Goal: Task Accomplishment & Management: Use online tool/utility

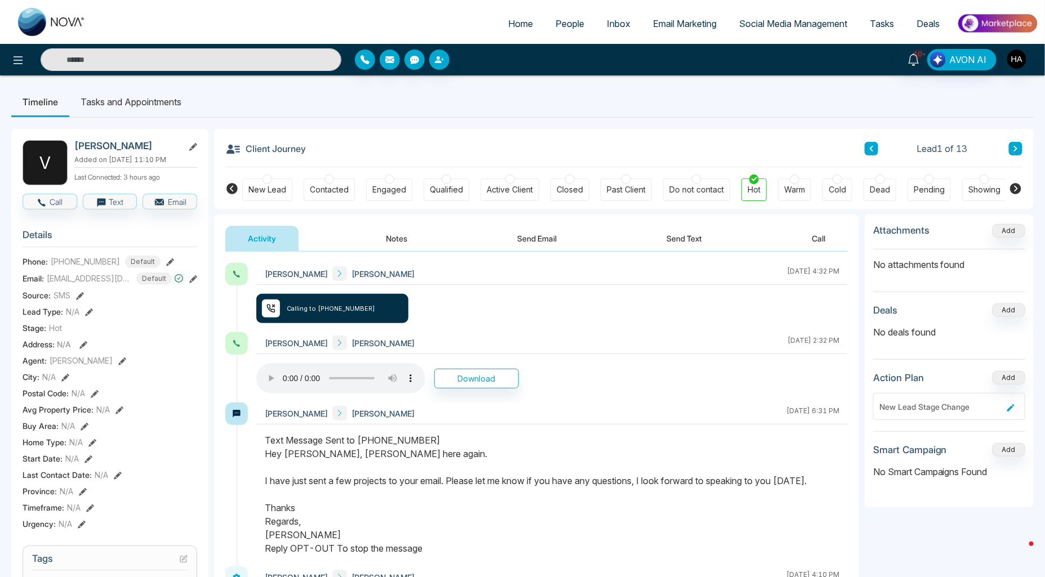
scroll to position [0, 70]
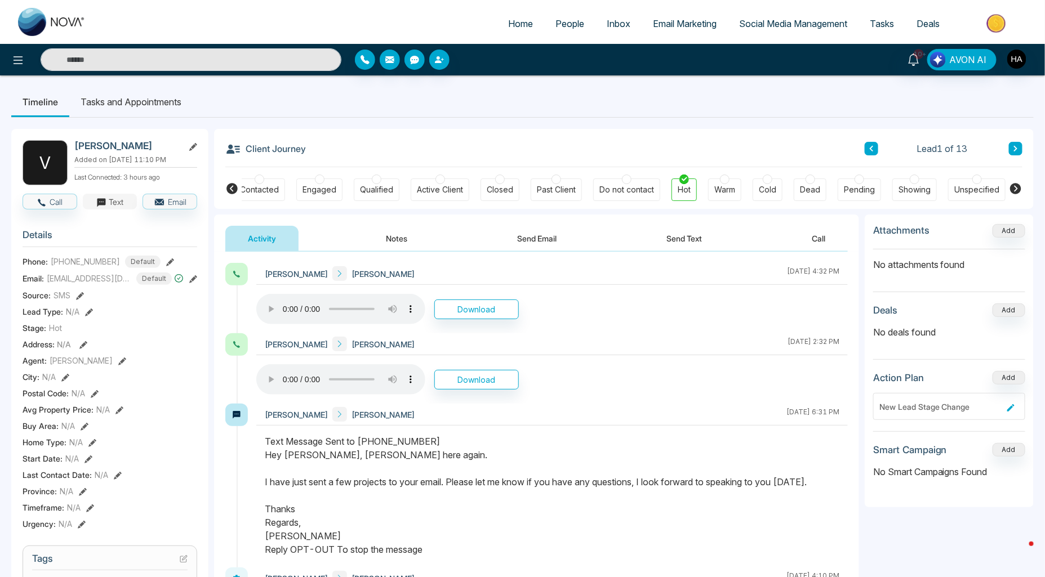
click at [107, 207] on button "Text" at bounding box center [110, 202] width 55 height 16
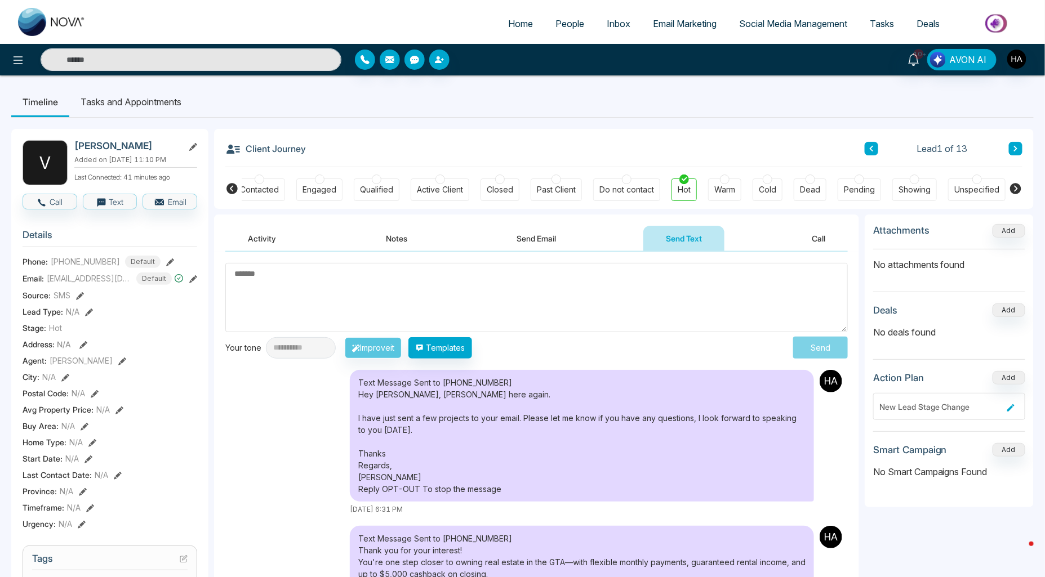
click at [348, 314] on textarea at bounding box center [536, 297] width 623 height 69
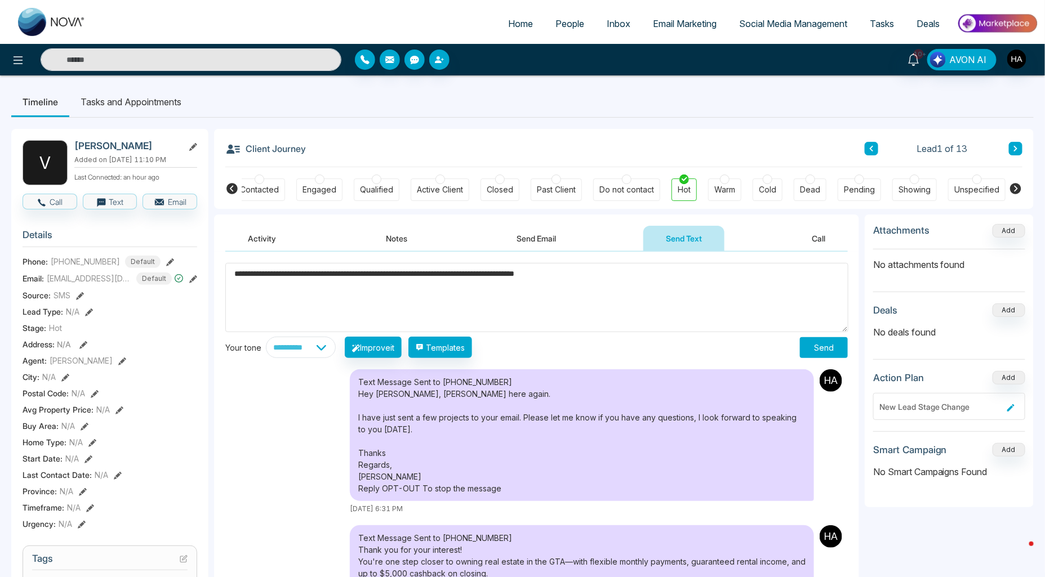
type textarea "**********"
click at [820, 352] on button "Send" at bounding box center [824, 347] width 48 height 21
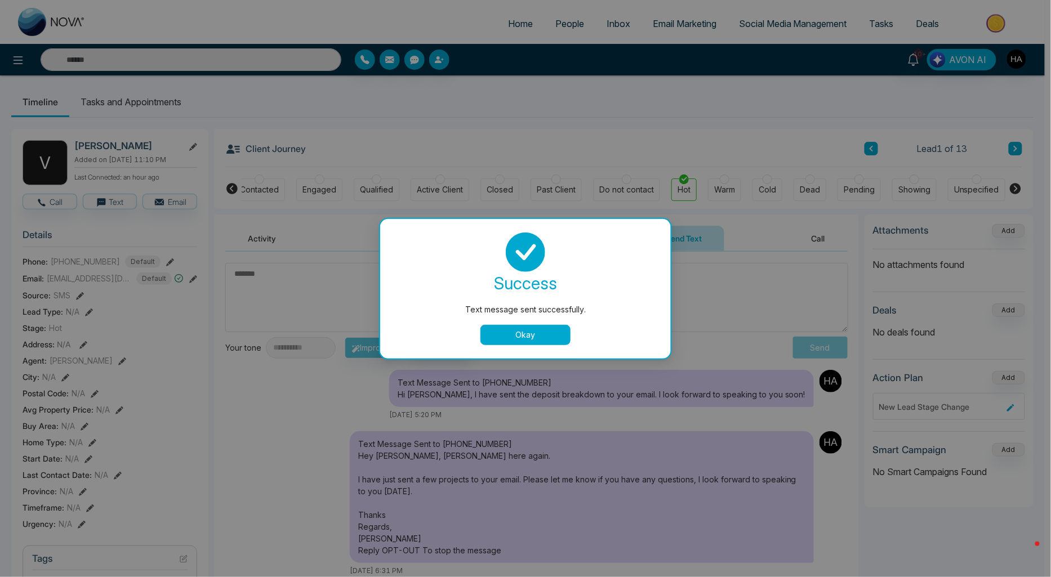
click at [524, 329] on button "Okay" at bounding box center [526, 335] width 90 height 20
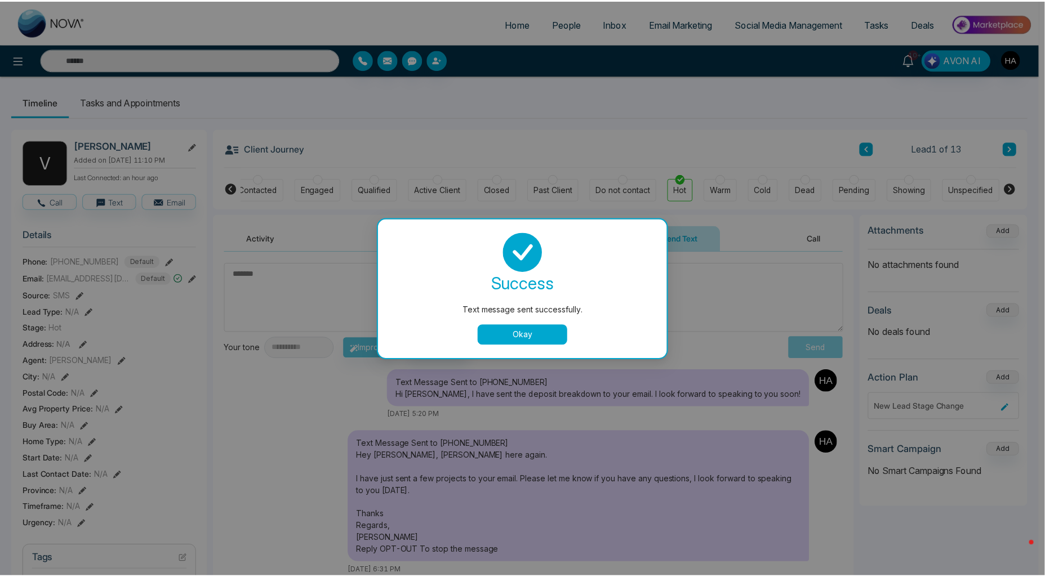
scroll to position [0, 64]
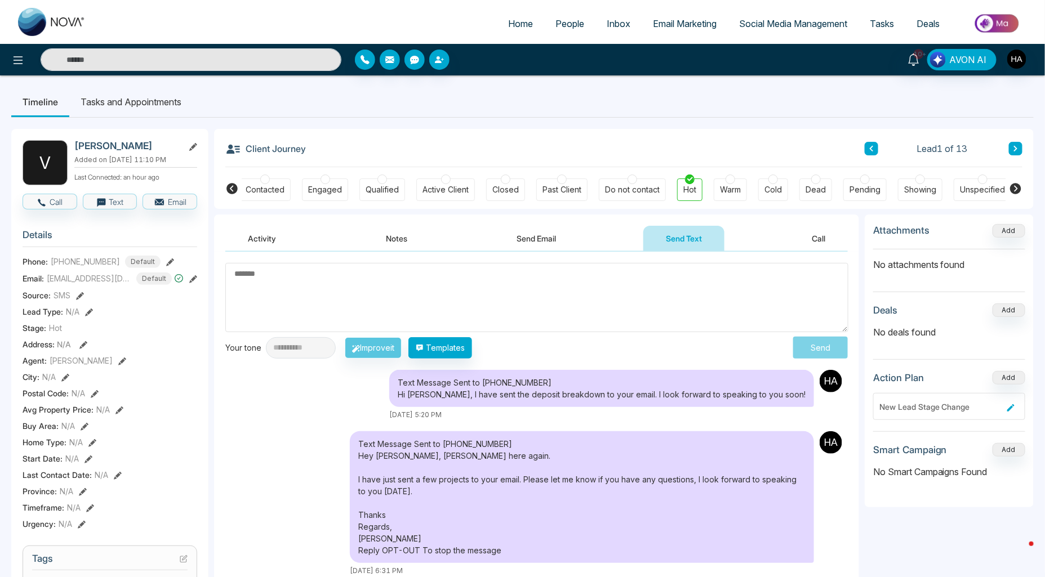
click at [596, 31] on link "Inbox" at bounding box center [619, 23] width 46 height 21
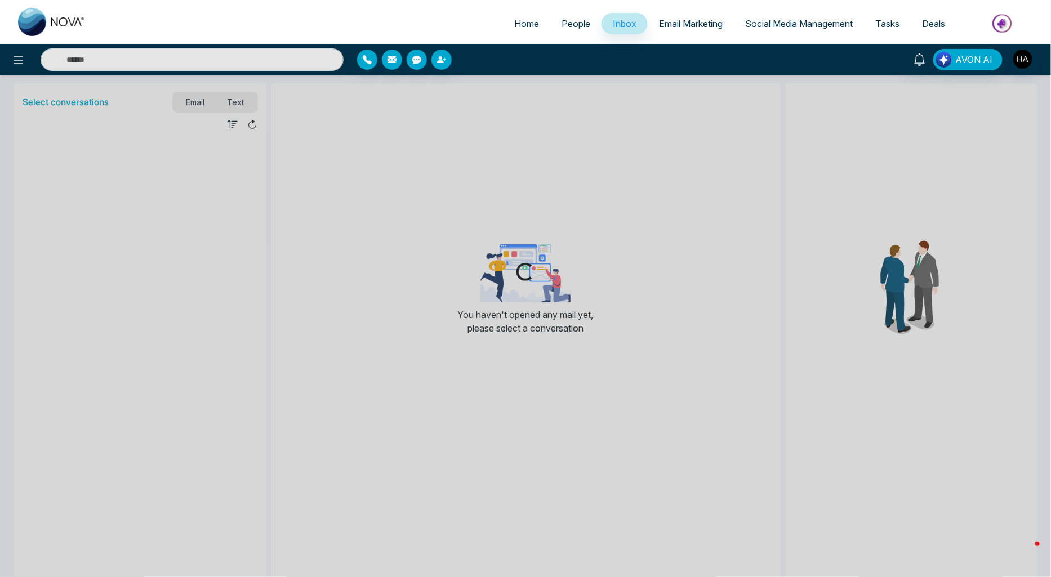
click at [583, 30] on link "People" at bounding box center [575, 23] width 51 height 21
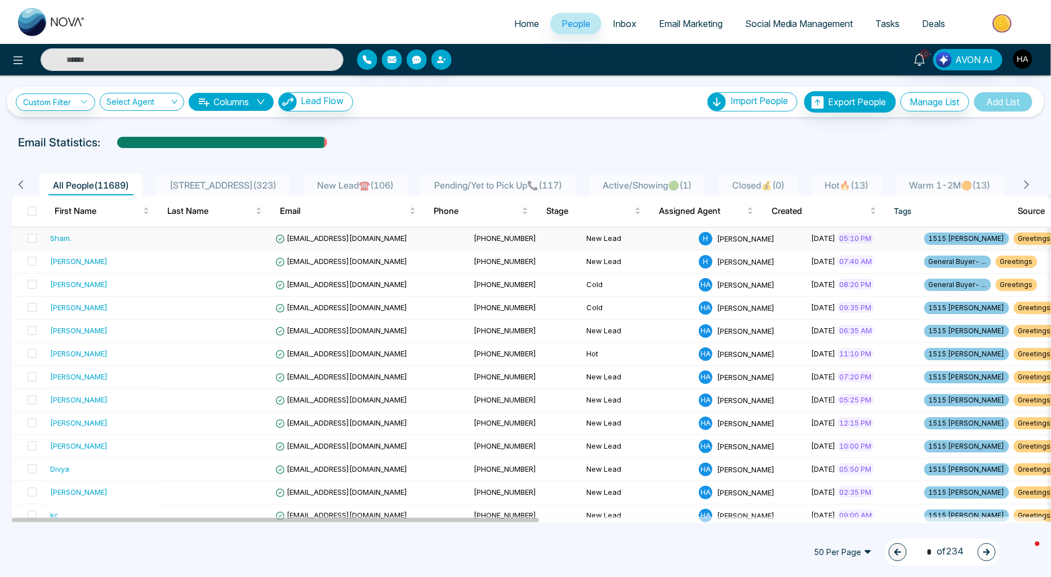
click at [172, 239] on td at bounding box center [214, 239] width 113 height 23
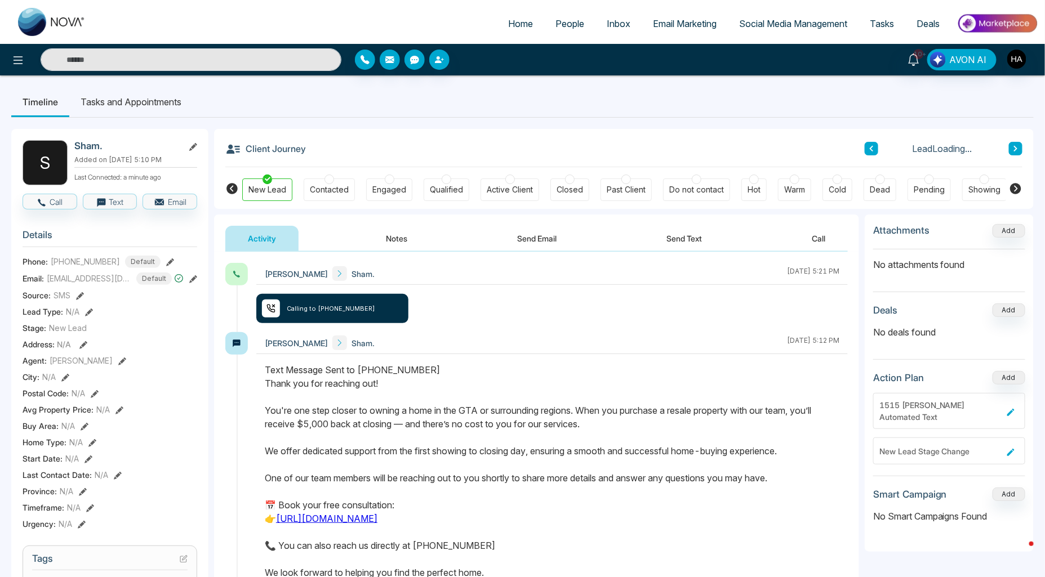
click at [736, 242] on div "Activity Notes Send Email Send Text Call" at bounding box center [536, 239] width 623 height 26
click at [680, 243] on button "Send Text" at bounding box center [684, 238] width 81 height 25
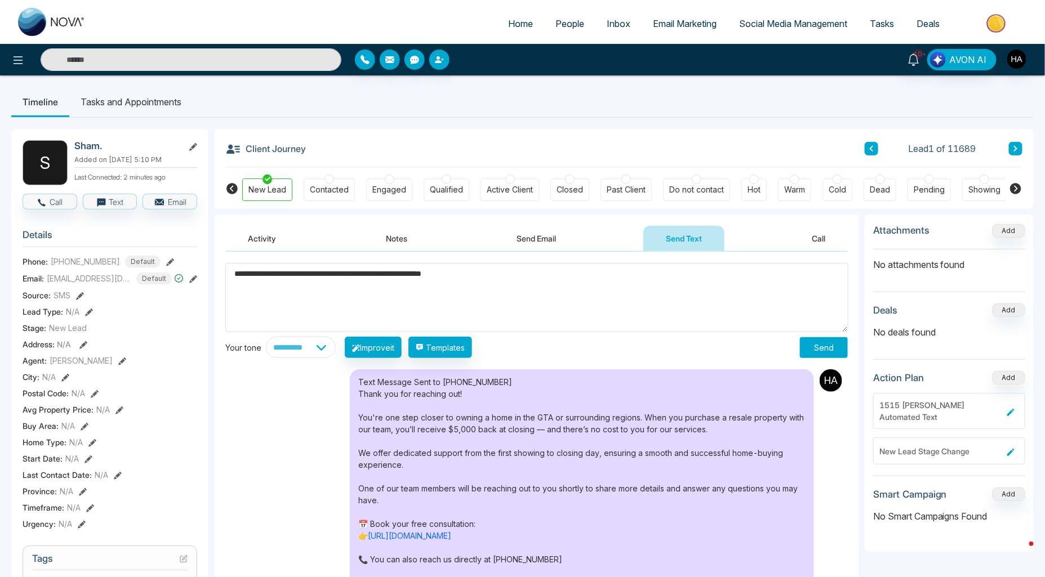
click at [25, 29] on img at bounding box center [52, 22] width 68 height 28
click at [460, 278] on textarea "**********" at bounding box center [536, 297] width 623 height 69
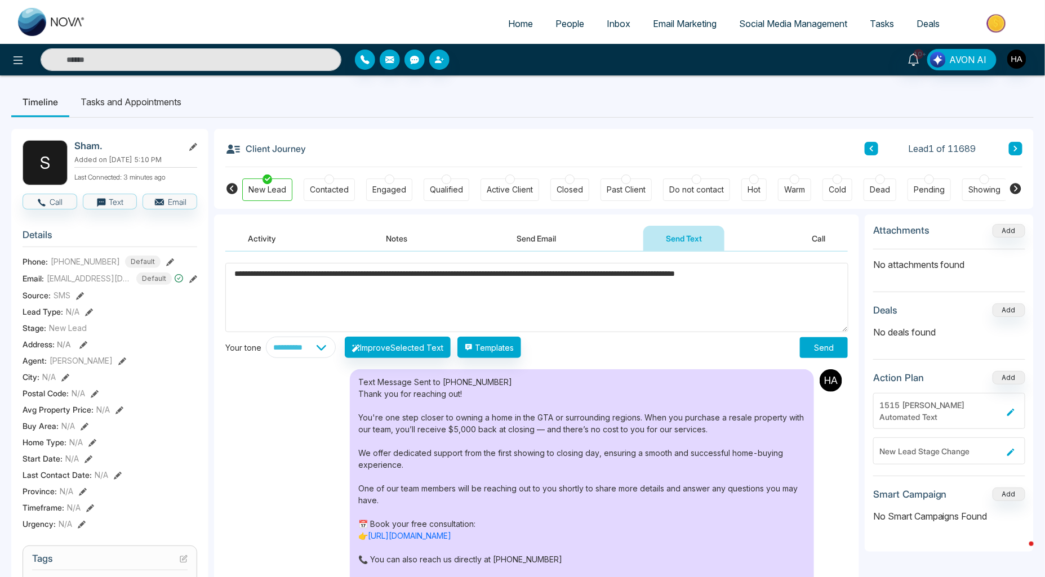
type textarea "**********"
click at [821, 345] on button "Send" at bounding box center [824, 347] width 48 height 21
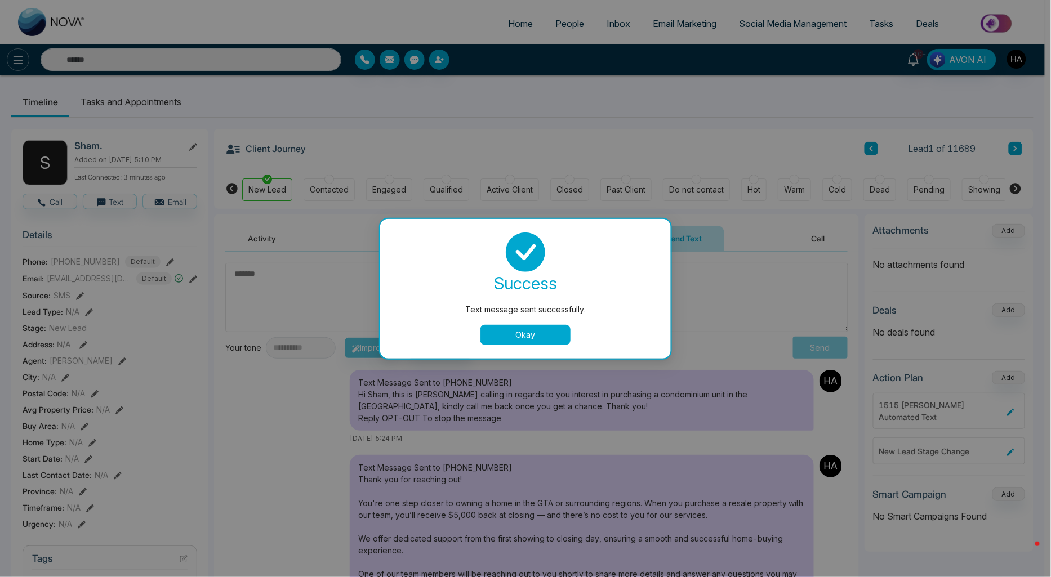
click at [26, 55] on div "Text message sent successfully. success Text message sent successfully. Okay" at bounding box center [525, 288] width 1051 height 577
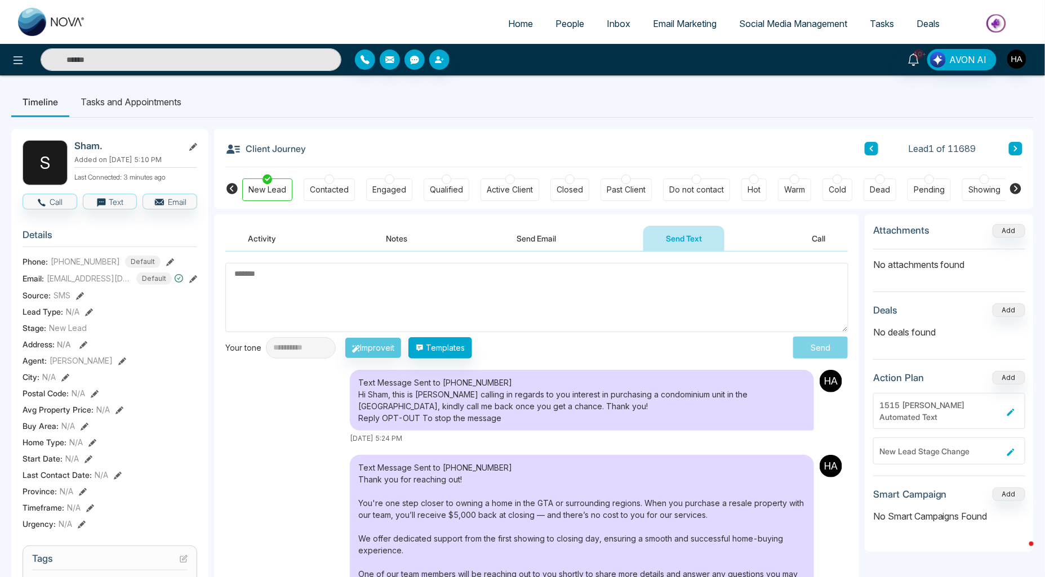
click at [21, 38] on link at bounding box center [52, 22] width 90 height 36
select select "*"
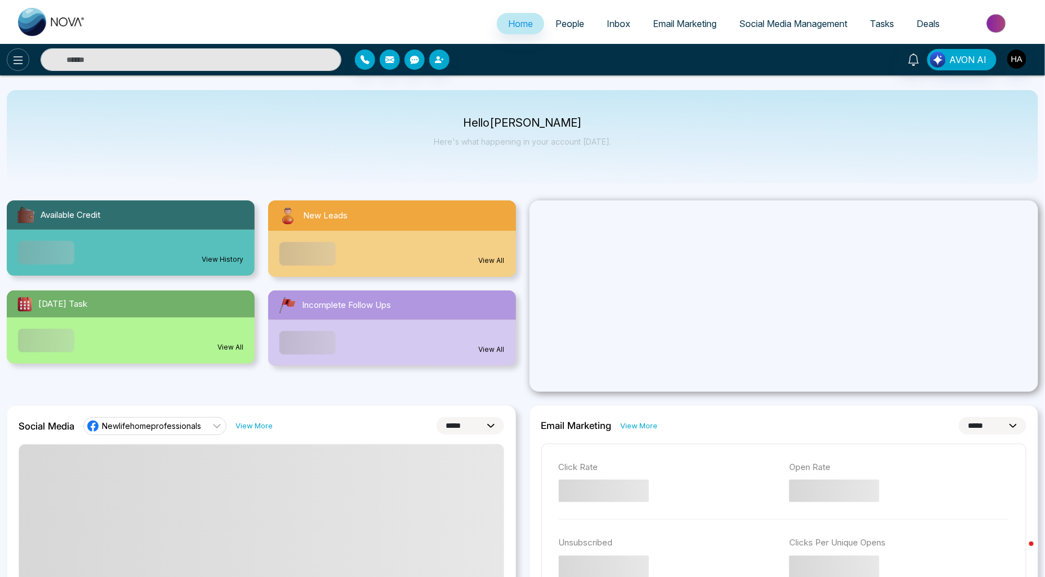
click at [23, 58] on icon at bounding box center [18, 61] width 14 height 14
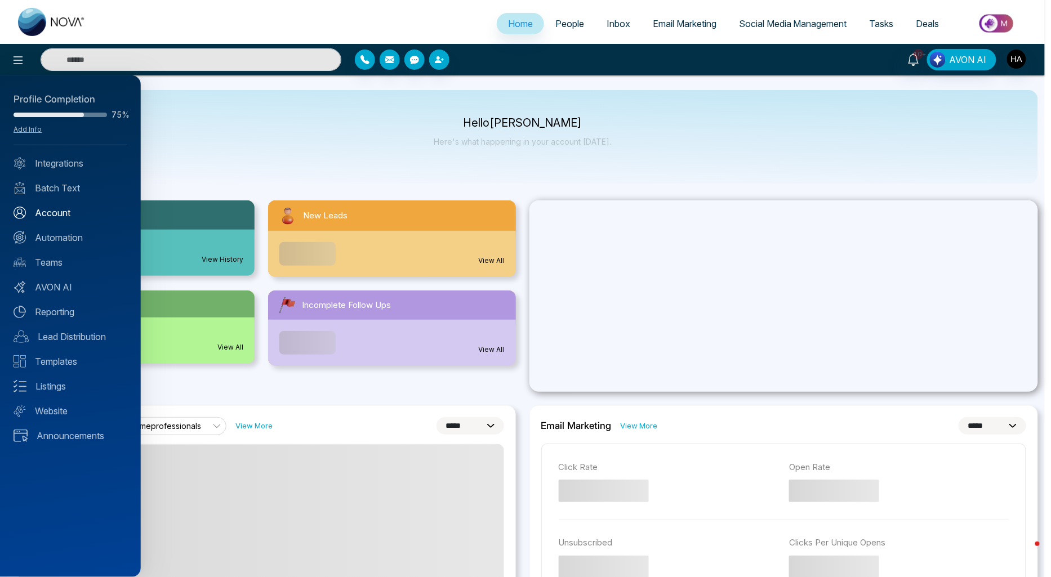
click at [51, 212] on link "Account" at bounding box center [71, 213] width 114 height 14
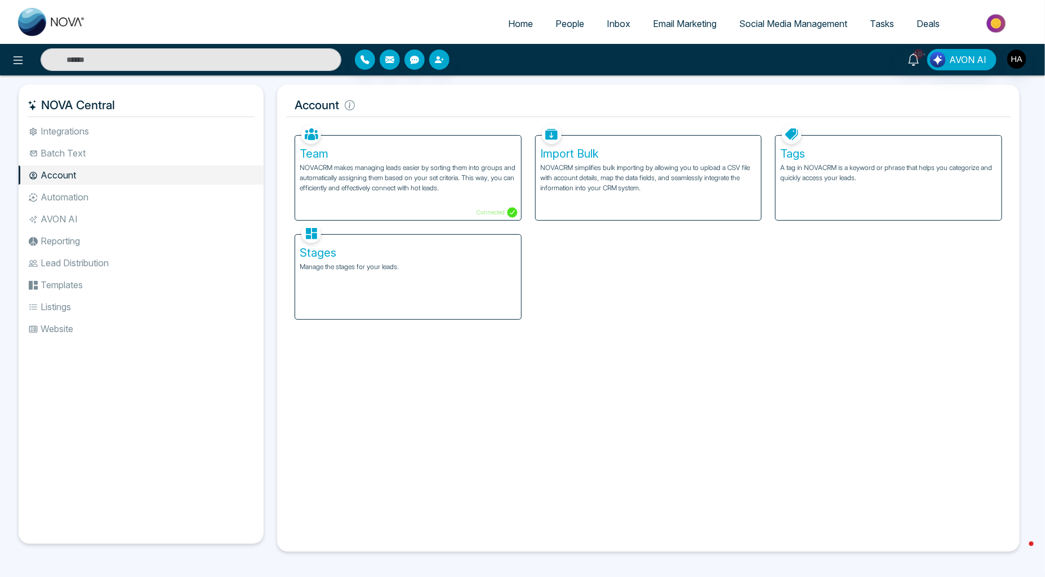
click at [86, 192] on li "Automation" at bounding box center [141, 197] width 245 height 19
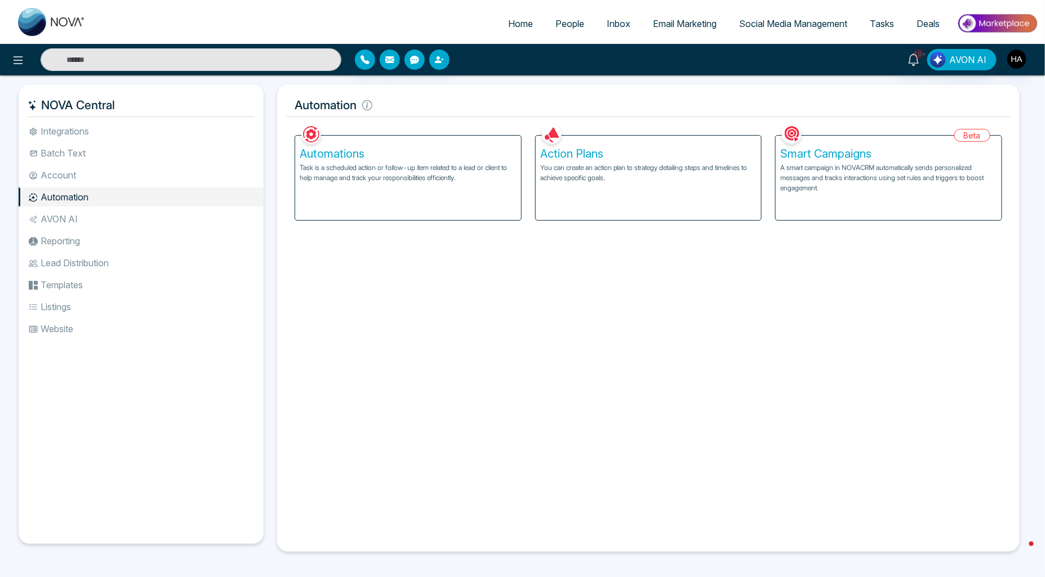
click at [643, 150] on h5 "Action Plans" at bounding box center [648, 154] width 217 height 14
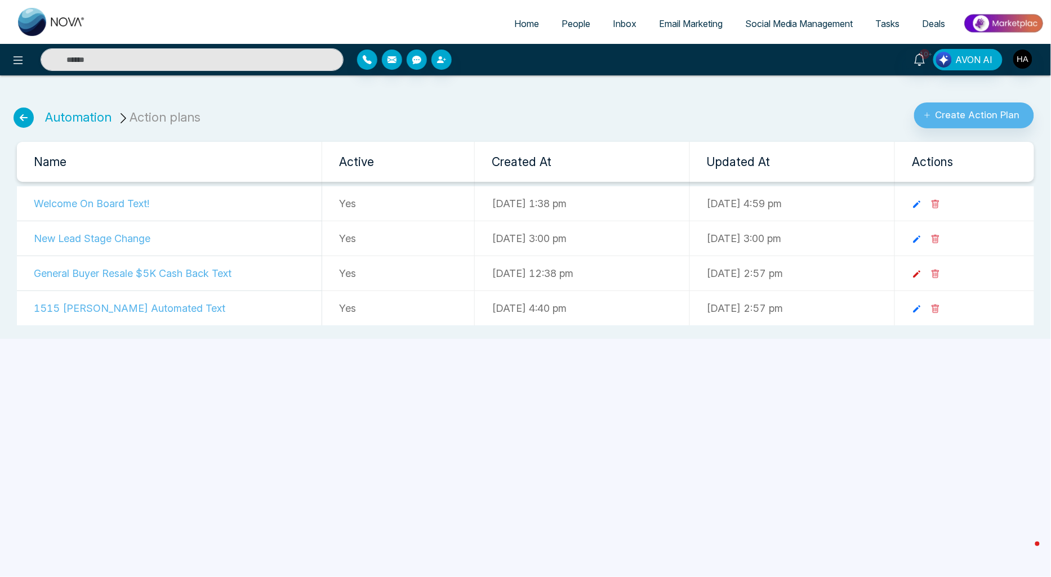
click at [931, 268] on link at bounding box center [921, 274] width 19 height 12
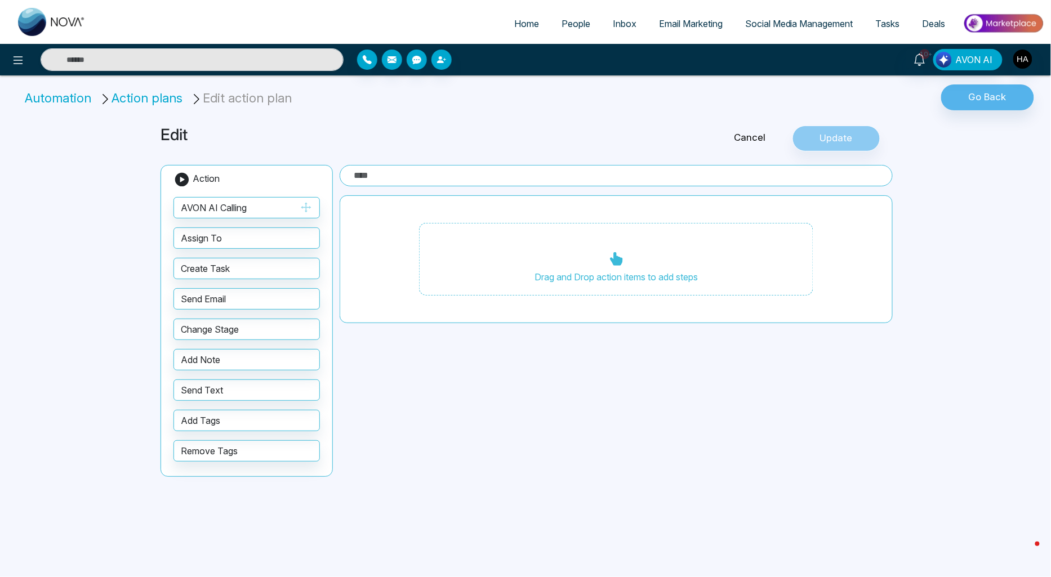
type input "**********"
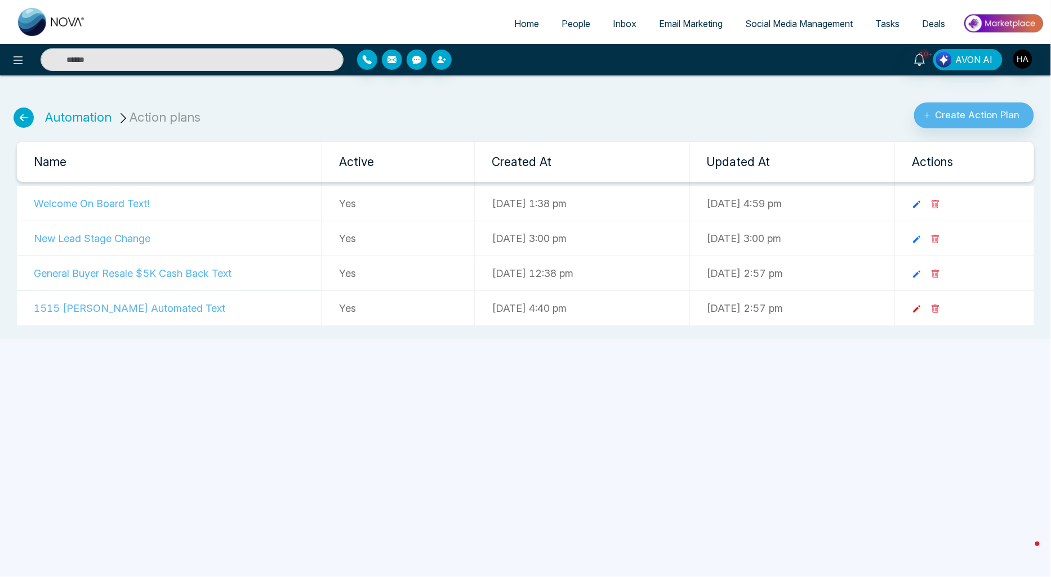
click at [922, 314] on icon at bounding box center [917, 309] width 10 height 10
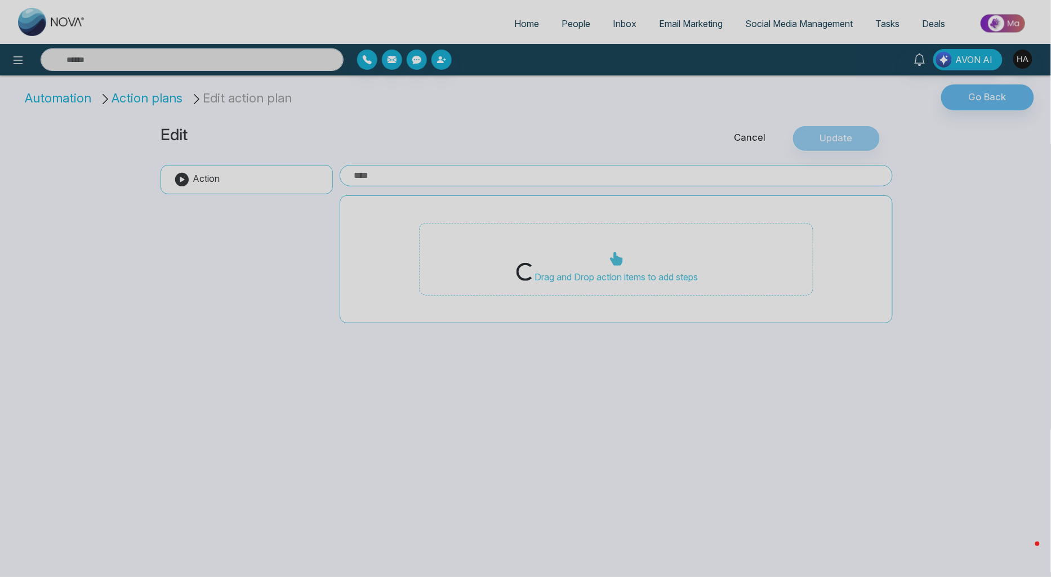
type input "**********"
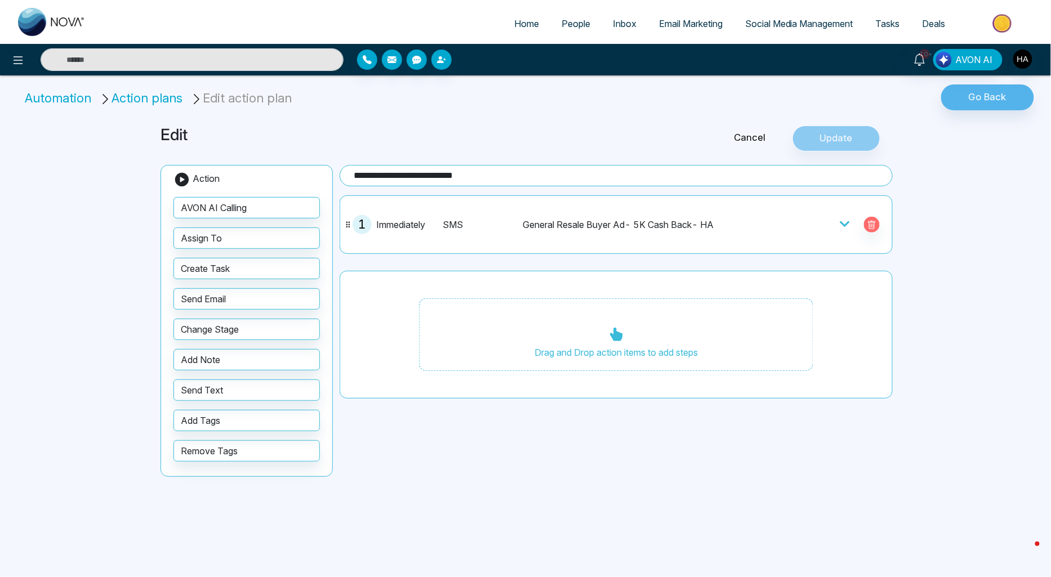
click at [729, 229] on div "General Resale Buyer Ad- 5K Cash Back- HA" at bounding box center [636, 225] width 226 height 14
click at [847, 224] on icon at bounding box center [845, 224] width 10 height 6
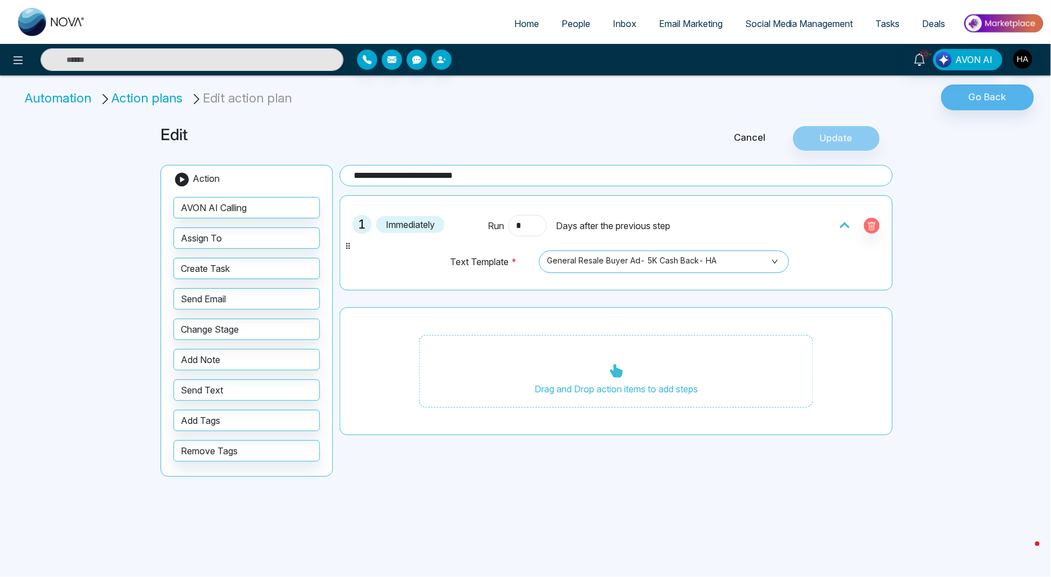
click at [696, 262] on span "General Resale Buyer Ad- 5K Cash Back- HA" at bounding box center [664, 261] width 234 height 19
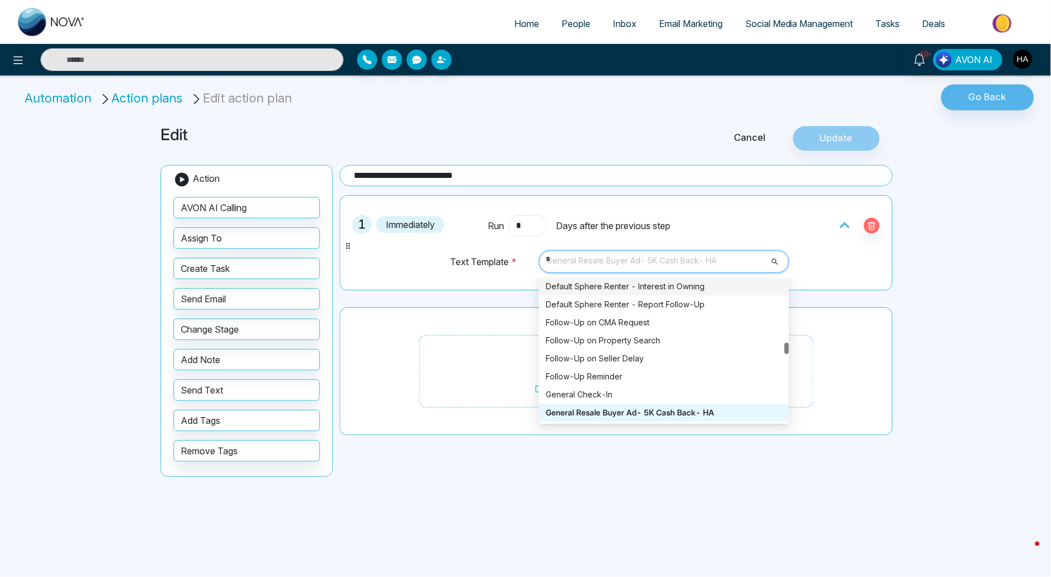
scroll to position [90, 0]
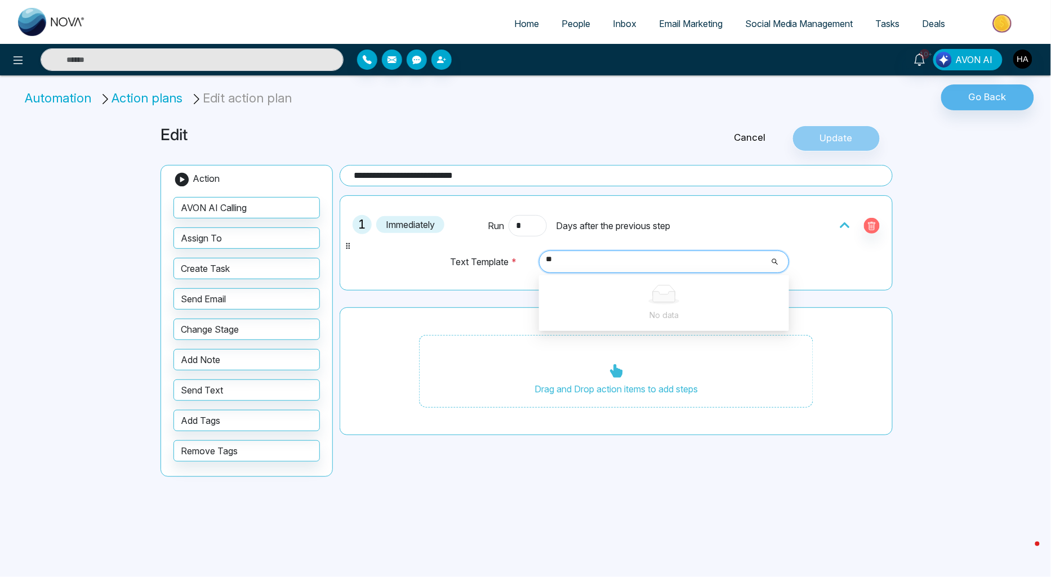
type input "*"
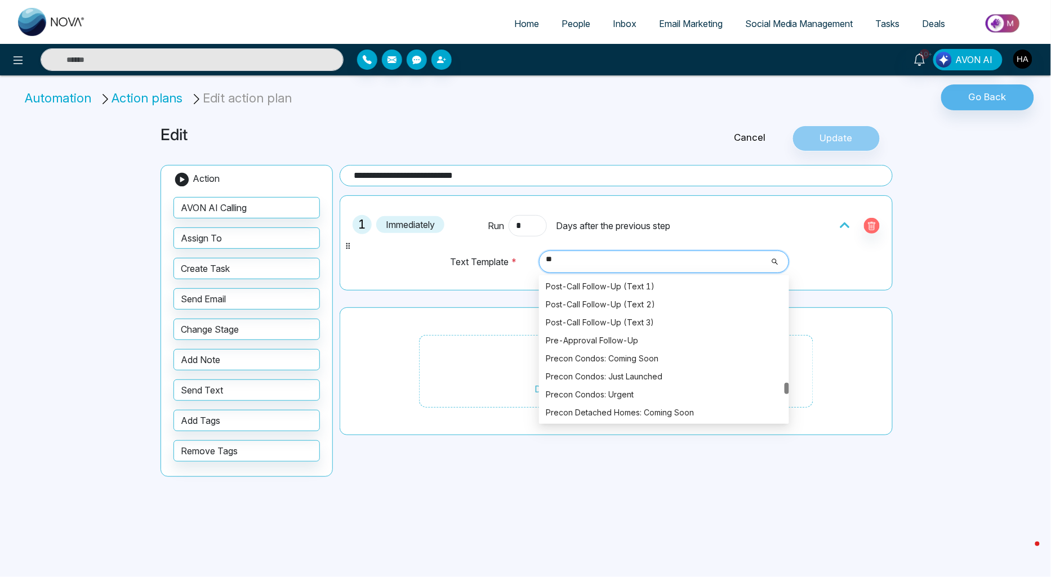
scroll to position [0, 0]
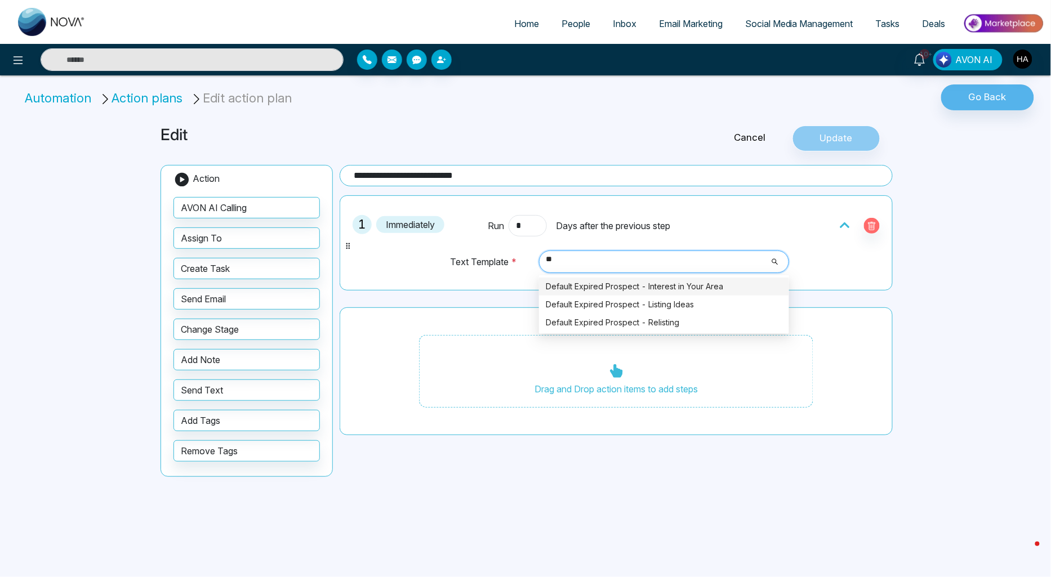
type input "*"
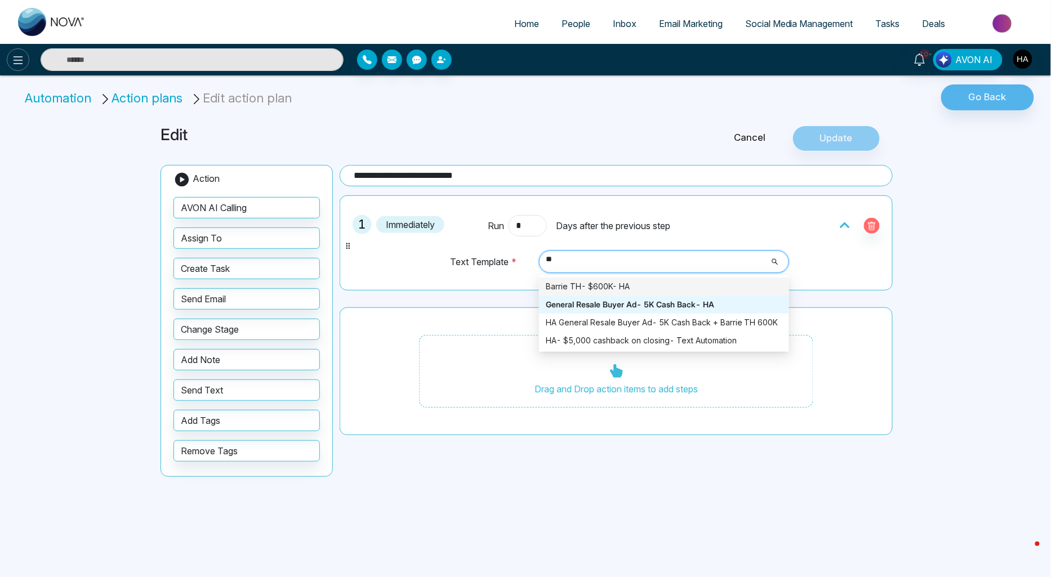
type input "**"
click at [8, 59] on button at bounding box center [18, 59] width 23 height 23
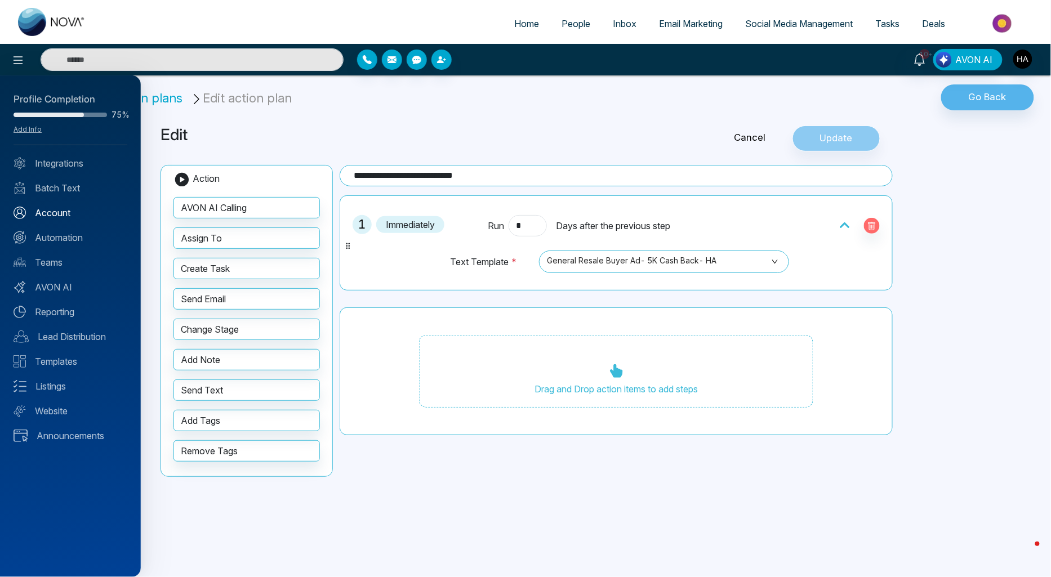
click at [61, 211] on link "Account" at bounding box center [71, 213] width 114 height 14
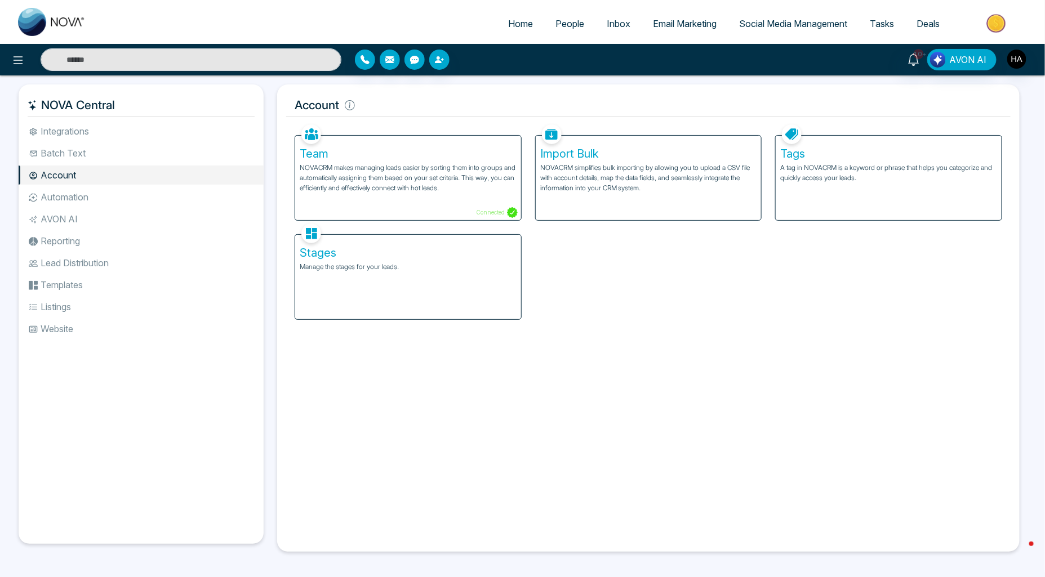
click at [59, 158] on li "Batch Text" at bounding box center [141, 153] width 245 height 19
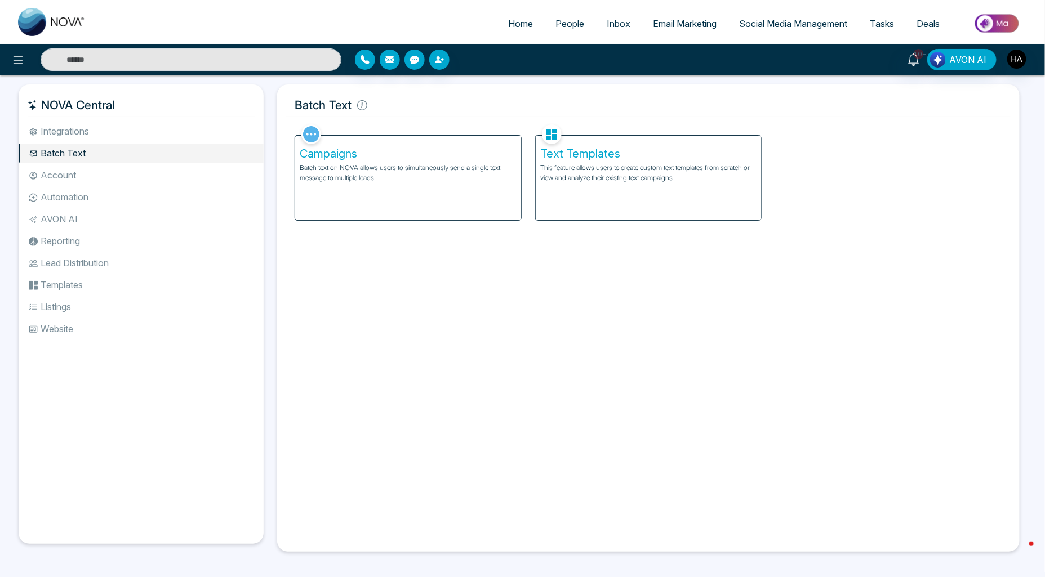
click at [598, 166] on p "This feature allows users to create custom text templates from scratch or view …" at bounding box center [648, 173] width 217 height 20
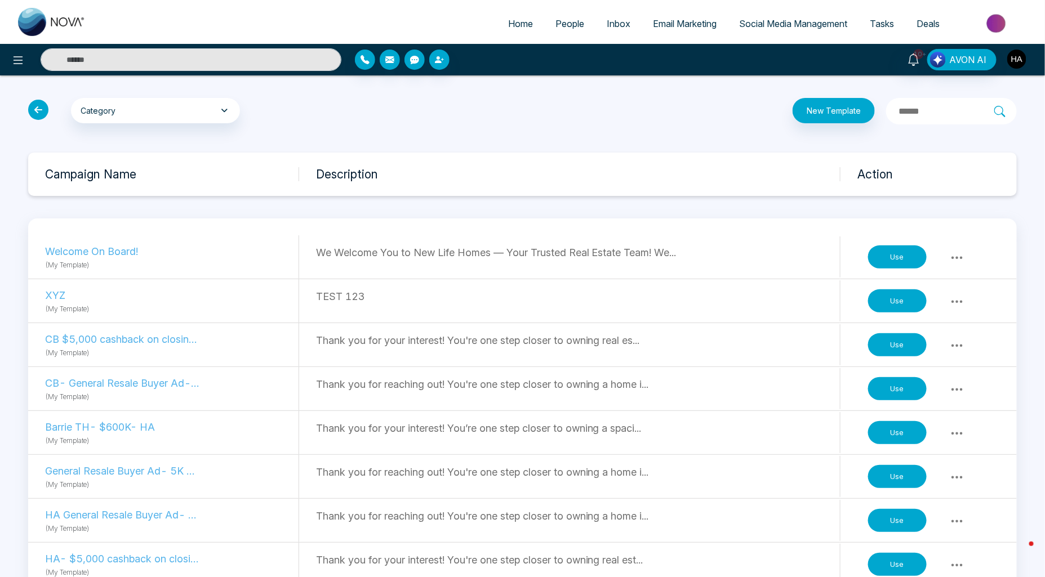
click at [1016, 52] on img "button" at bounding box center [1016, 59] width 19 height 19
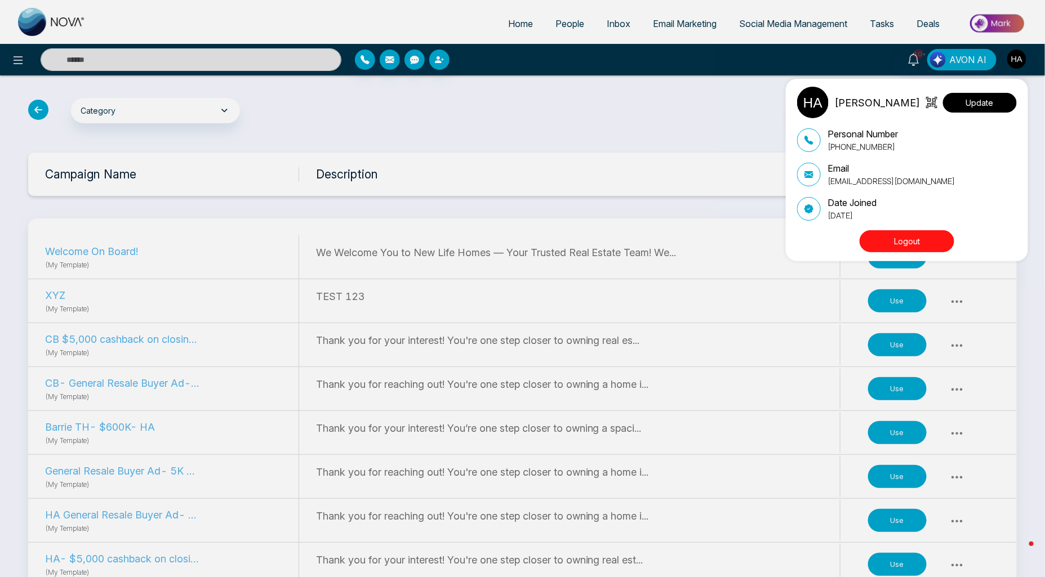
click at [990, 99] on button "Update" at bounding box center [980, 103] width 74 height 20
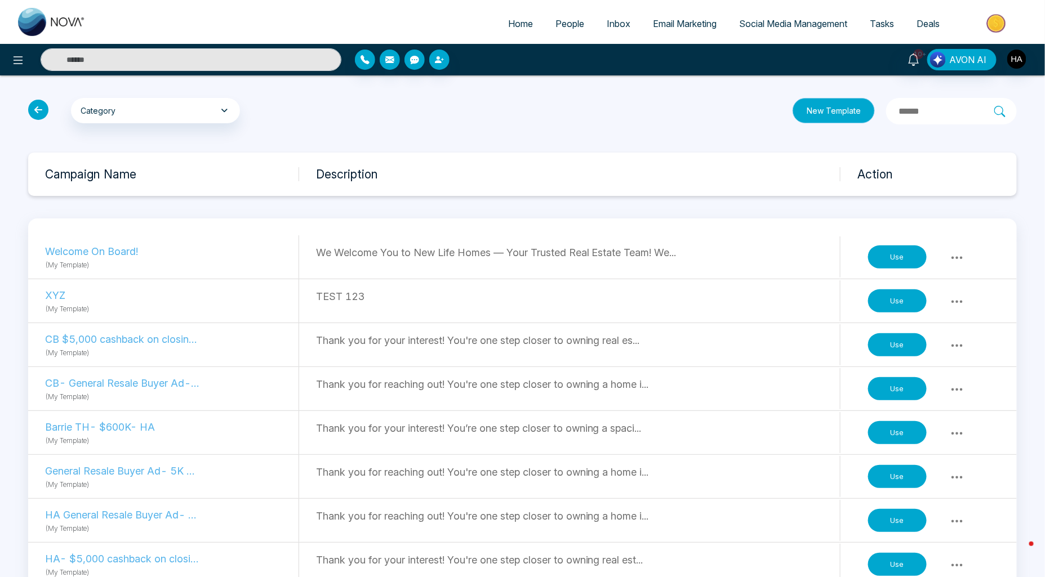
click at [800, 113] on button "New Template" at bounding box center [834, 110] width 82 height 25
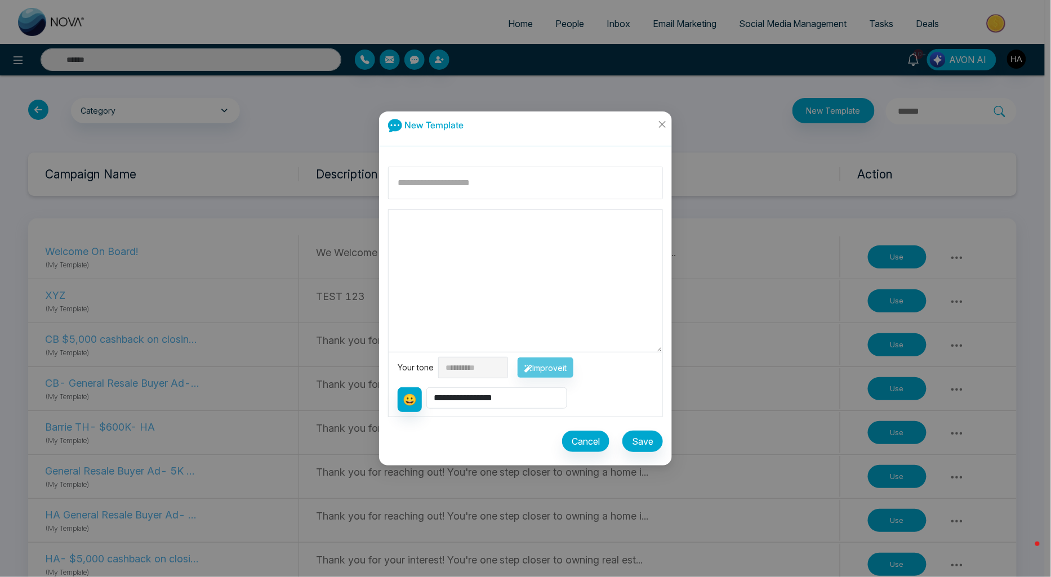
click at [539, 268] on textarea at bounding box center [526, 281] width 274 height 142
paste textarea "**********"
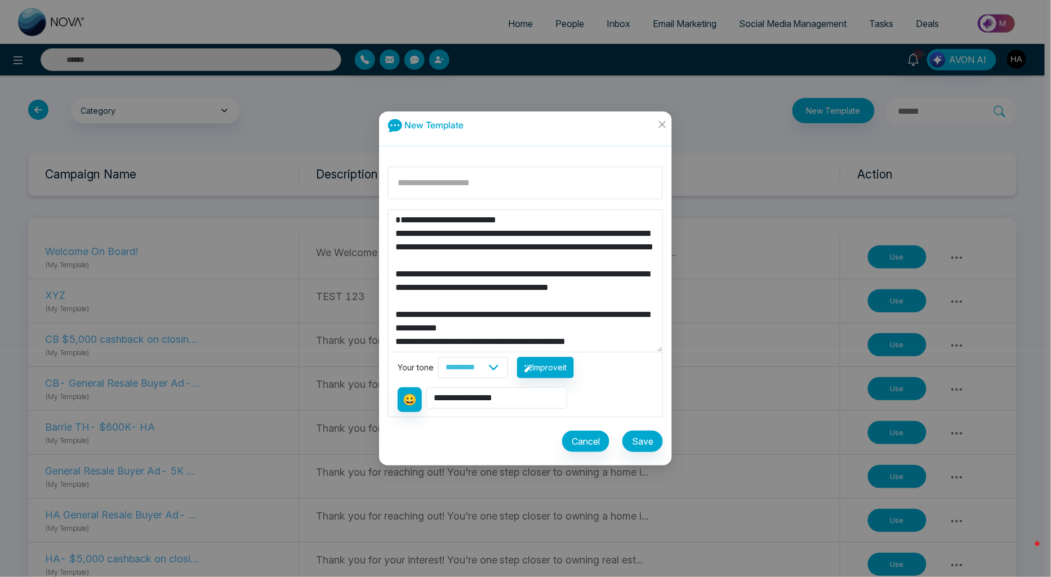
click at [541, 229] on textarea "**********" at bounding box center [526, 281] width 274 height 142
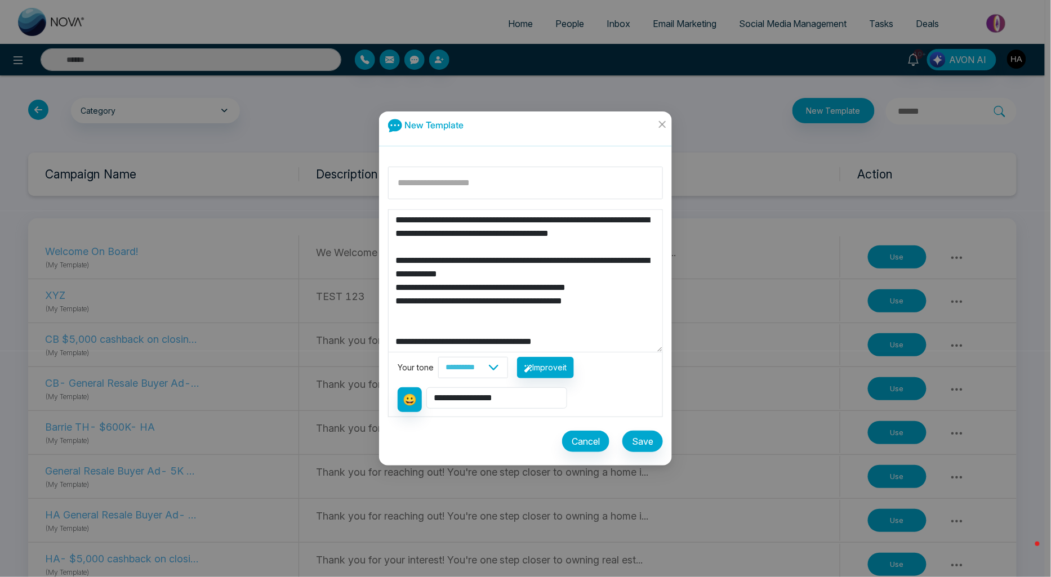
scroll to position [121, 0]
click at [507, 301] on textarea "**********" at bounding box center [526, 281] width 274 height 142
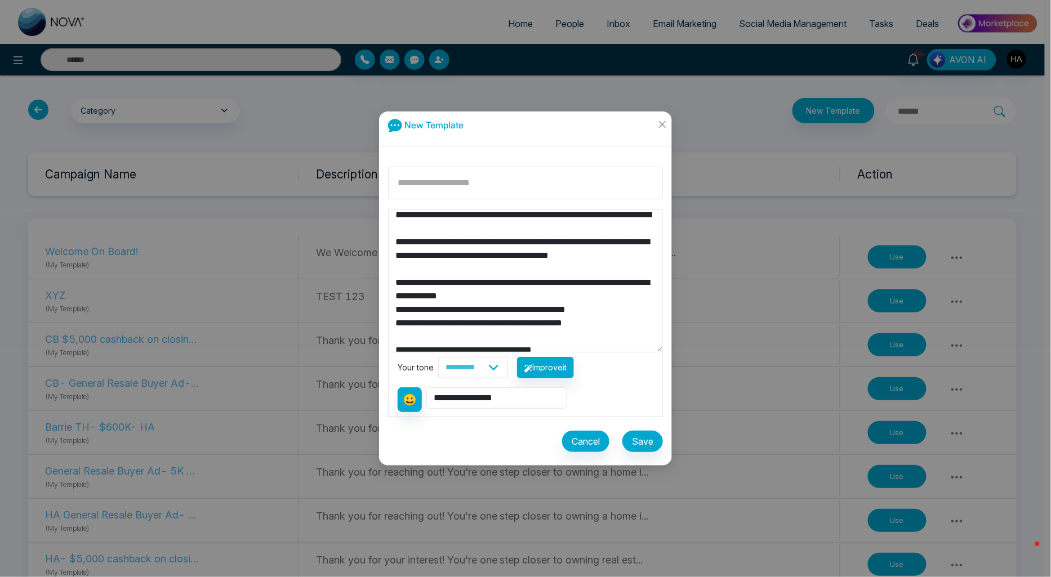
scroll to position [108, 0]
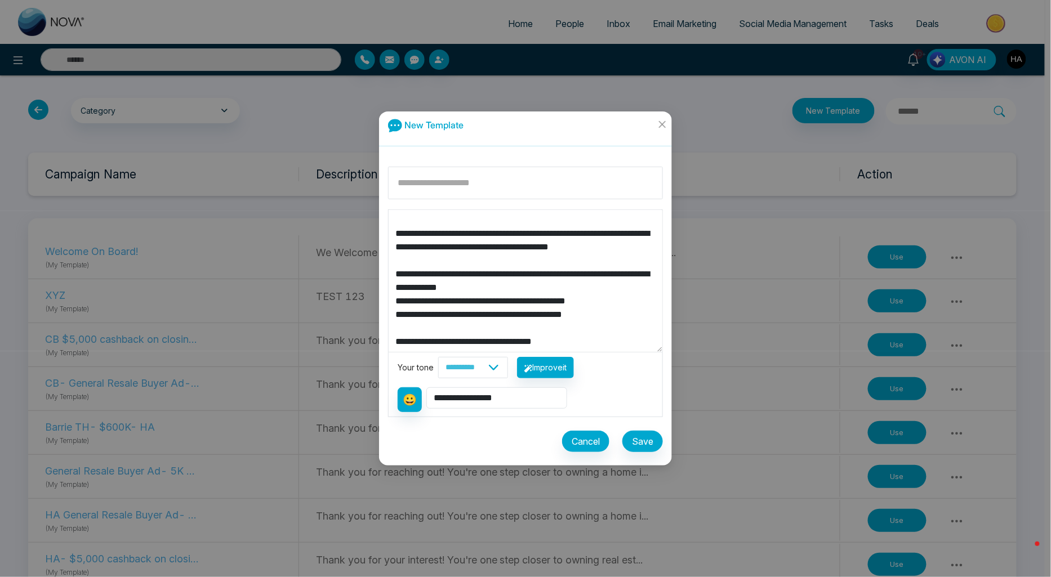
click at [468, 341] on textarea "**********" at bounding box center [526, 281] width 274 height 142
type textarea "**********"
click at [586, 190] on input at bounding box center [525, 183] width 275 height 33
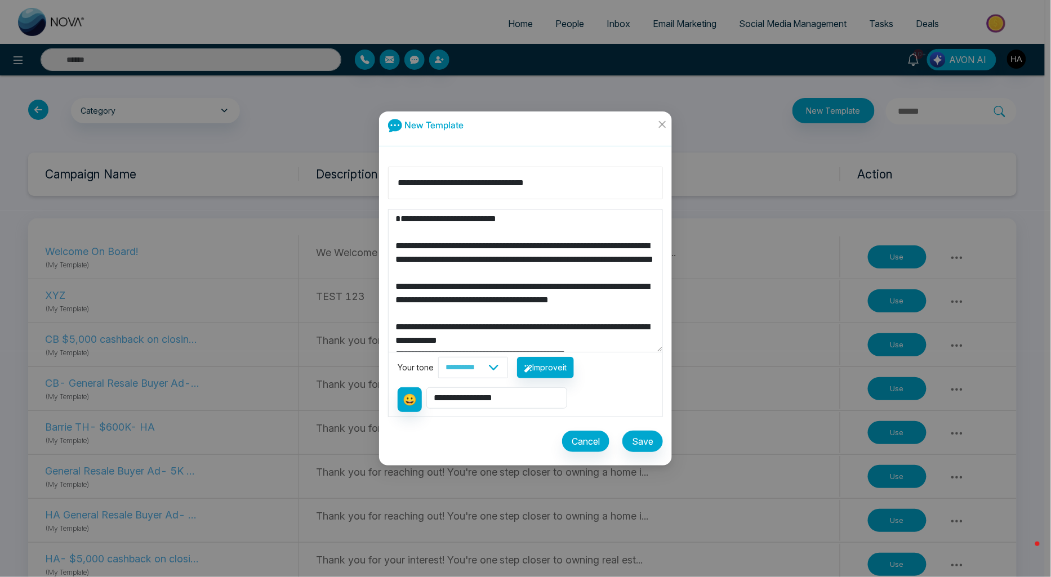
scroll to position [0, 0]
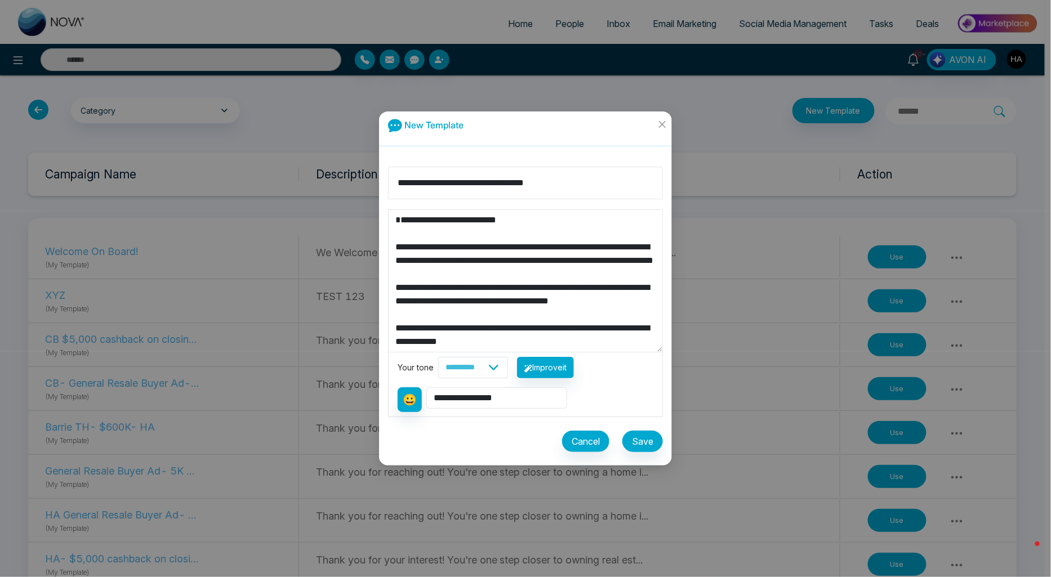
type input "**********"
click at [548, 226] on textarea "**********" at bounding box center [526, 281] width 274 height 142
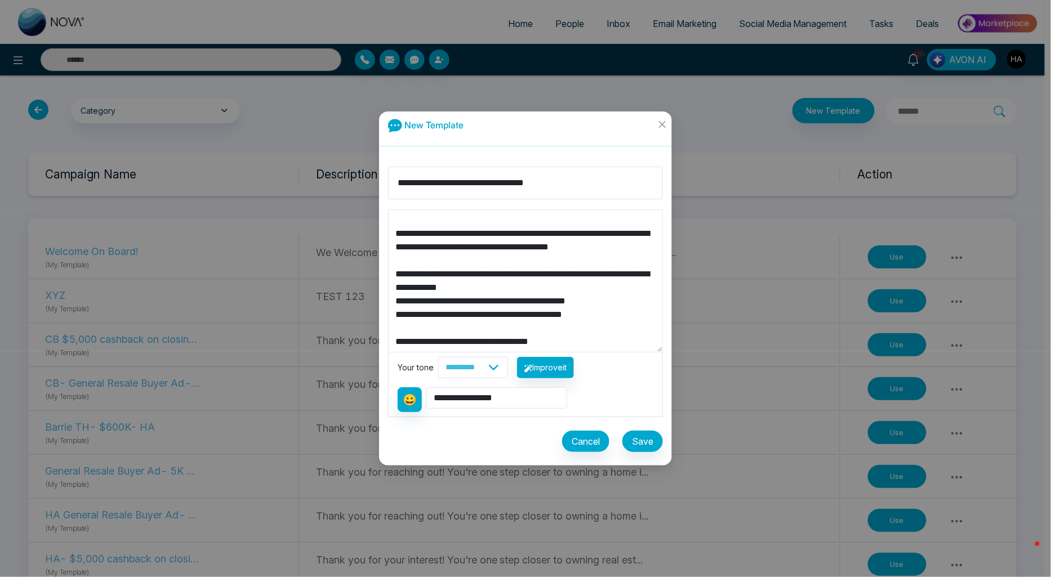
scroll to position [81, 0]
type textarea "**********"
click at [637, 441] on button "Save" at bounding box center [643, 441] width 41 height 21
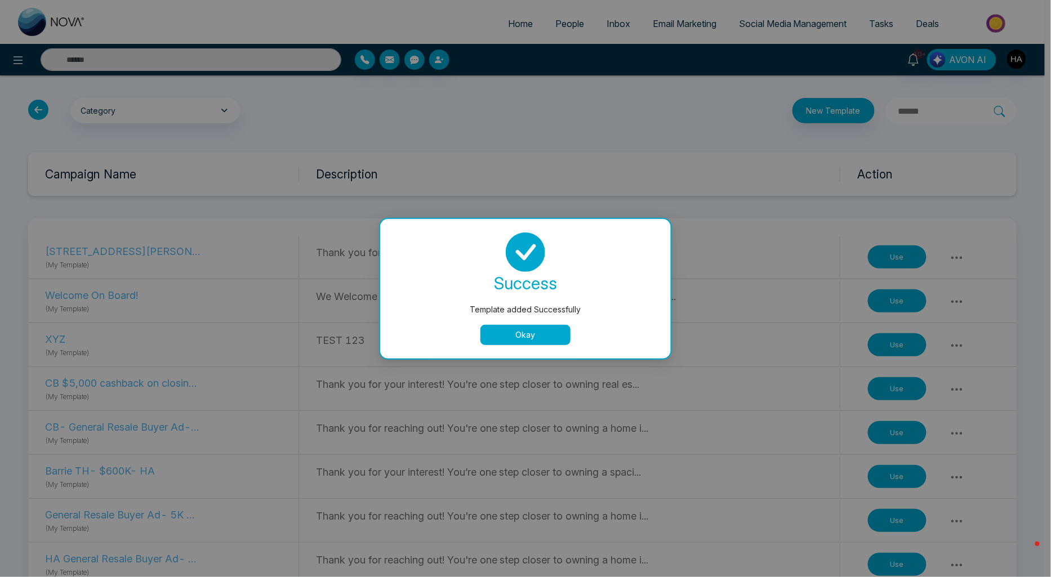
click at [510, 339] on button "Okay" at bounding box center [526, 335] width 90 height 20
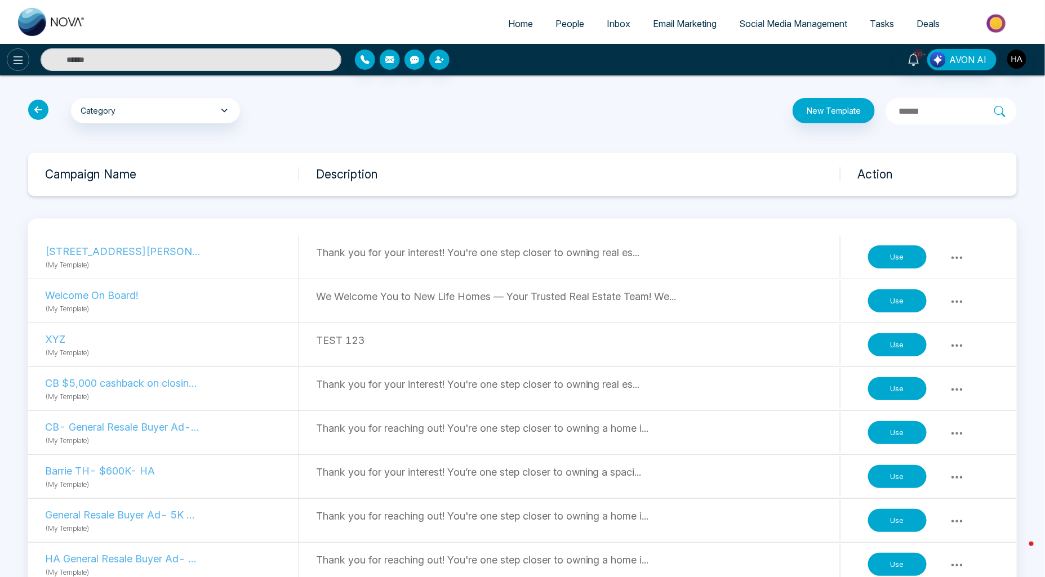
click at [20, 60] on icon at bounding box center [19, 60] width 10 height 8
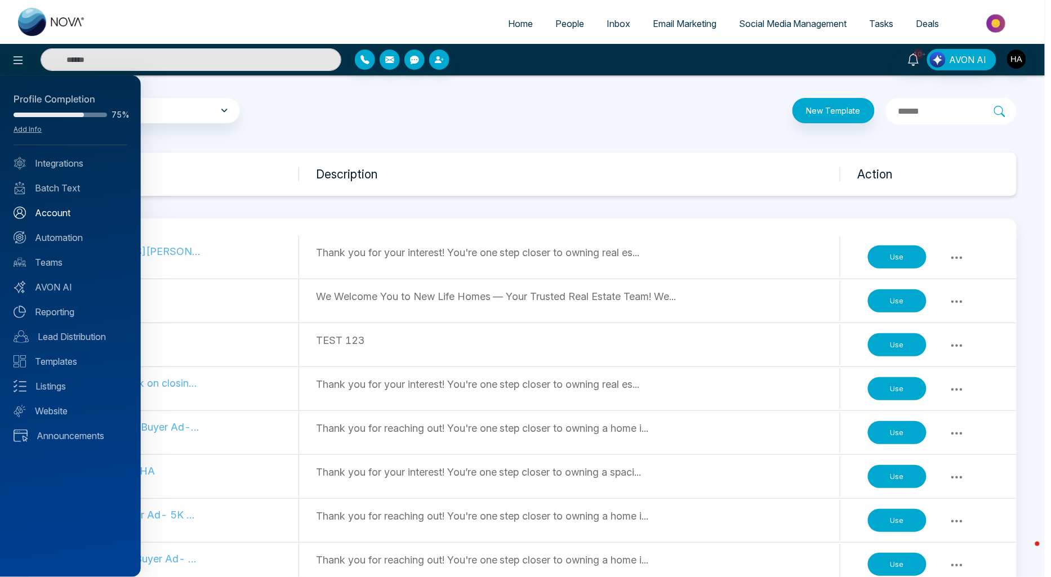
click at [56, 207] on link "Account" at bounding box center [71, 213] width 114 height 14
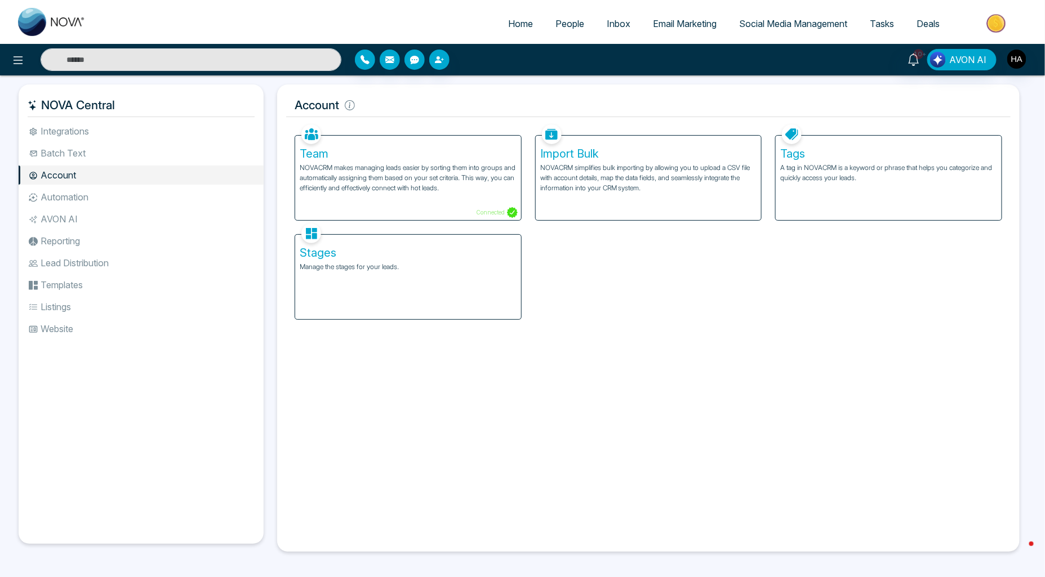
click at [97, 150] on li "Batch Text" at bounding box center [141, 153] width 245 height 19
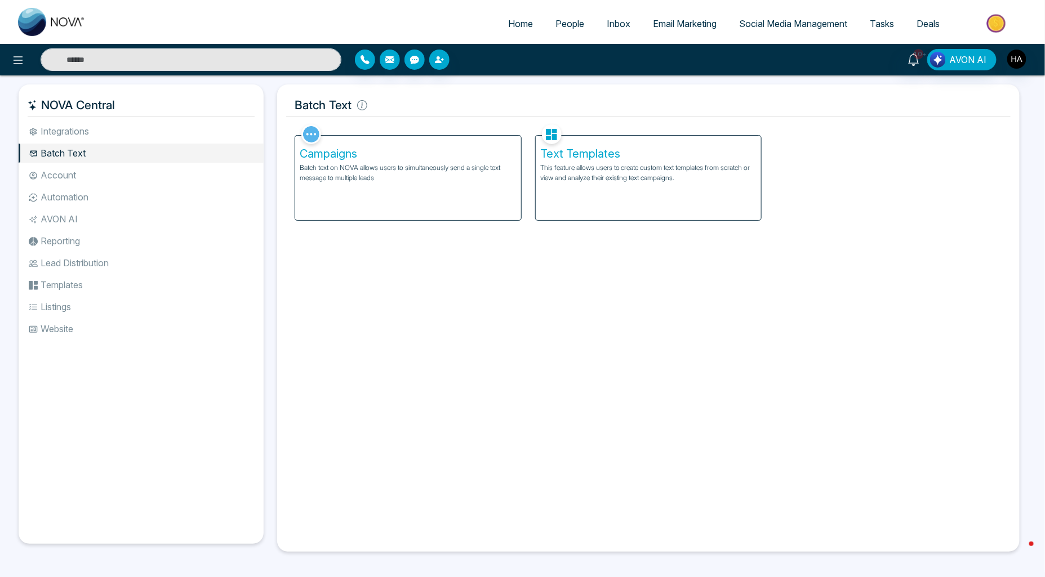
click at [620, 175] on p "This feature allows users to create custom text templates from scratch or view …" at bounding box center [648, 173] width 217 height 20
click at [79, 169] on li "Account" at bounding box center [141, 175] width 245 height 19
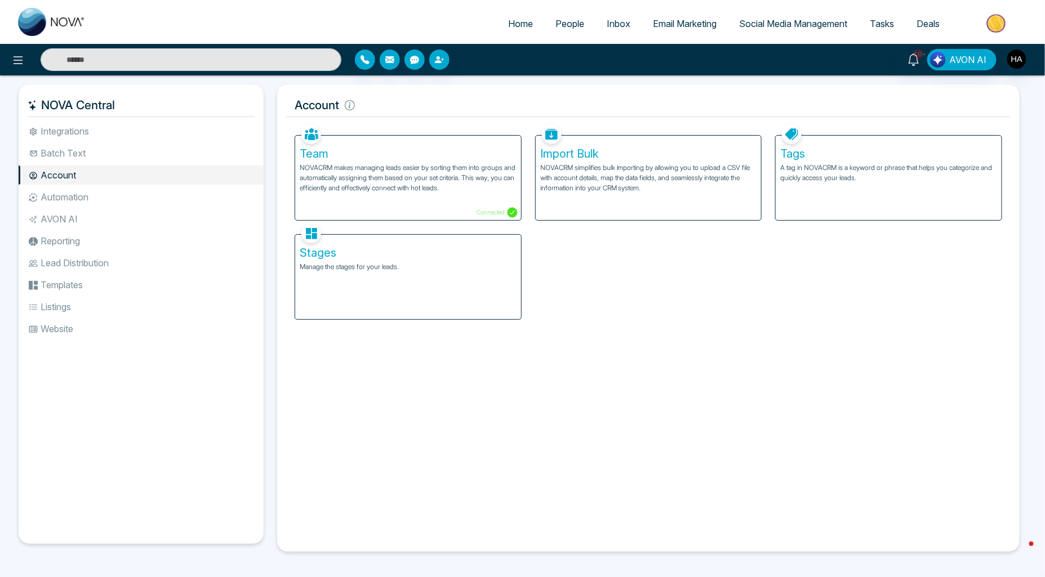
click at [71, 201] on li "Automation" at bounding box center [141, 197] width 245 height 19
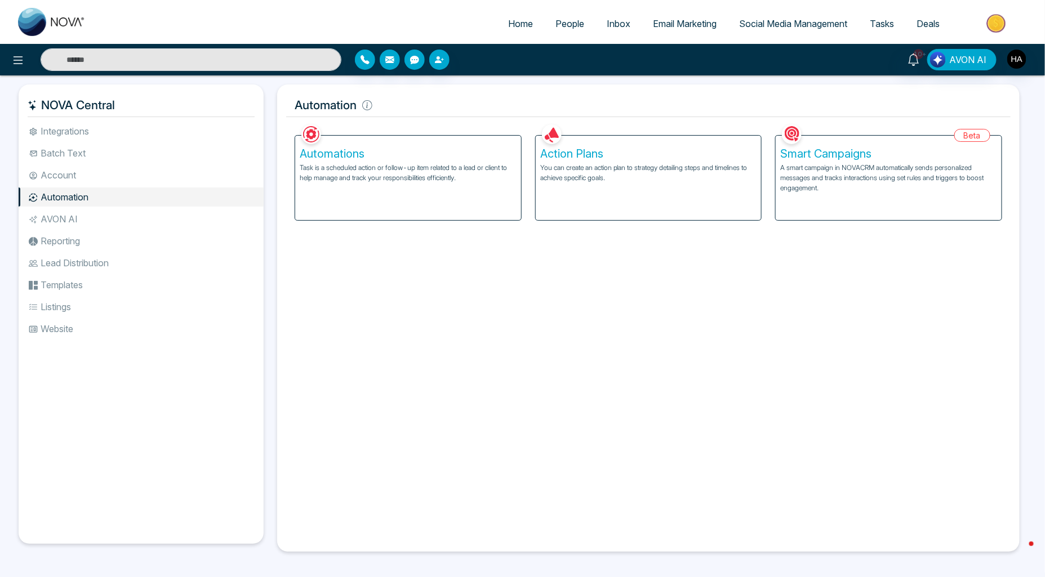
click at [623, 194] on div "Action Plans You can create an action plan to strategy detailing steps and time…" at bounding box center [649, 178] width 226 height 85
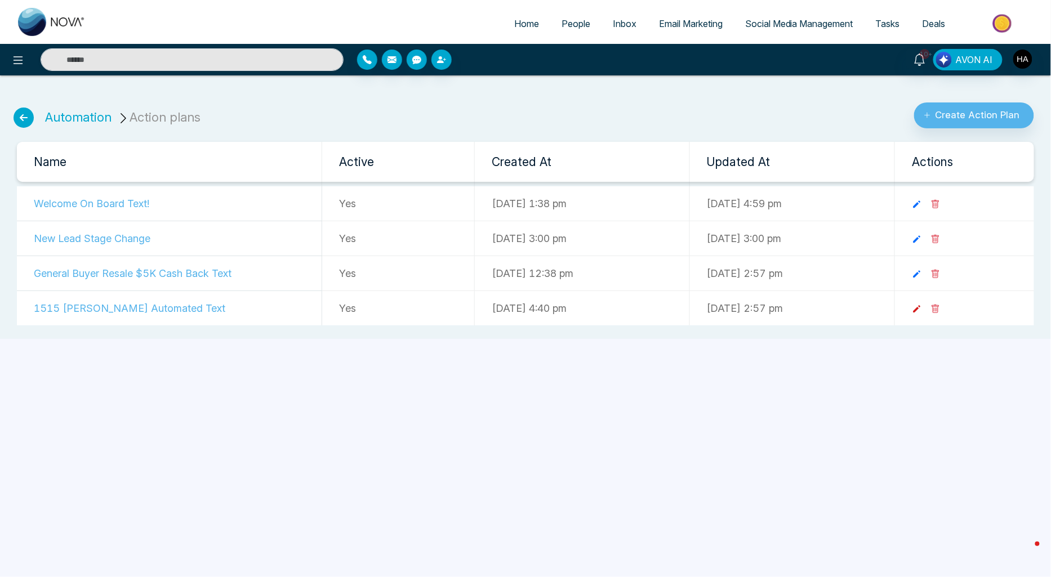
click at [922, 305] on icon at bounding box center [917, 309] width 10 height 10
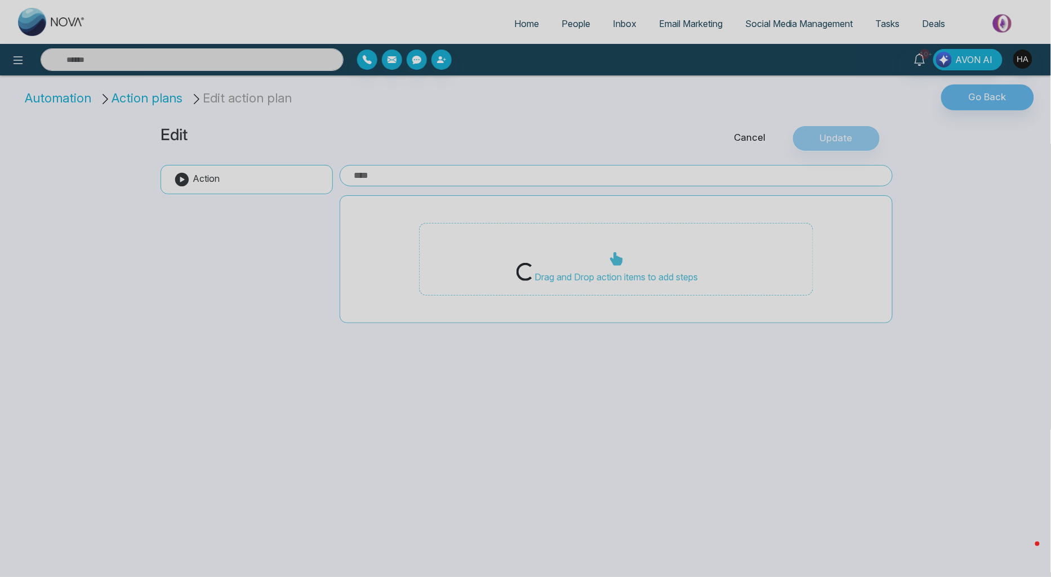
type input "**********"
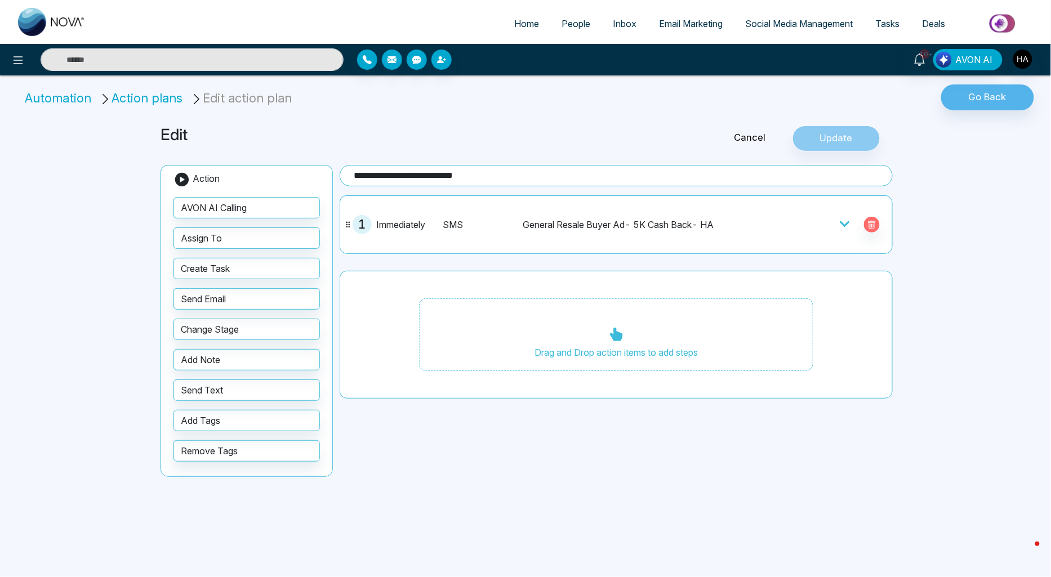
click at [725, 219] on div "General Resale Buyer Ad- 5K Cash Back- HA" at bounding box center [636, 225] width 226 height 14
click at [841, 221] on icon at bounding box center [844, 224] width 11 height 11
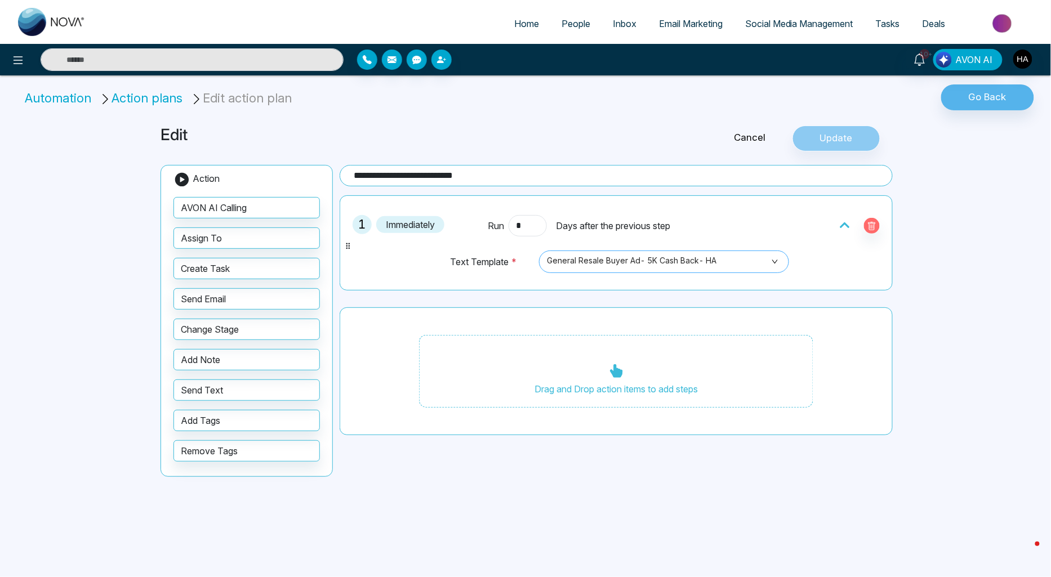
click at [675, 261] on span "General Resale Buyer Ad- 5K Cash Back- HA" at bounding box center [664, 261] width 234 height 19
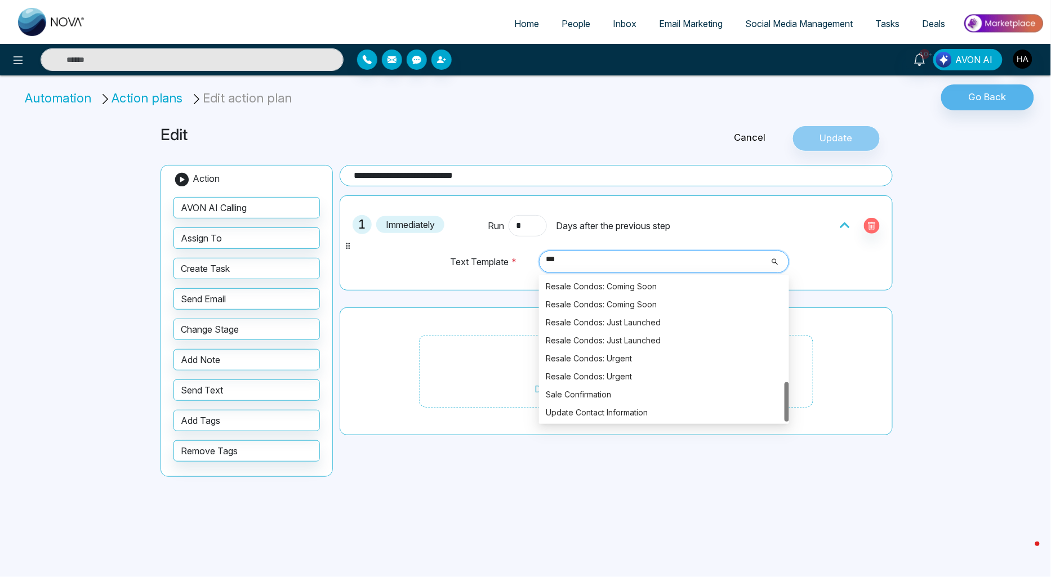
scroll to position [379, 0]
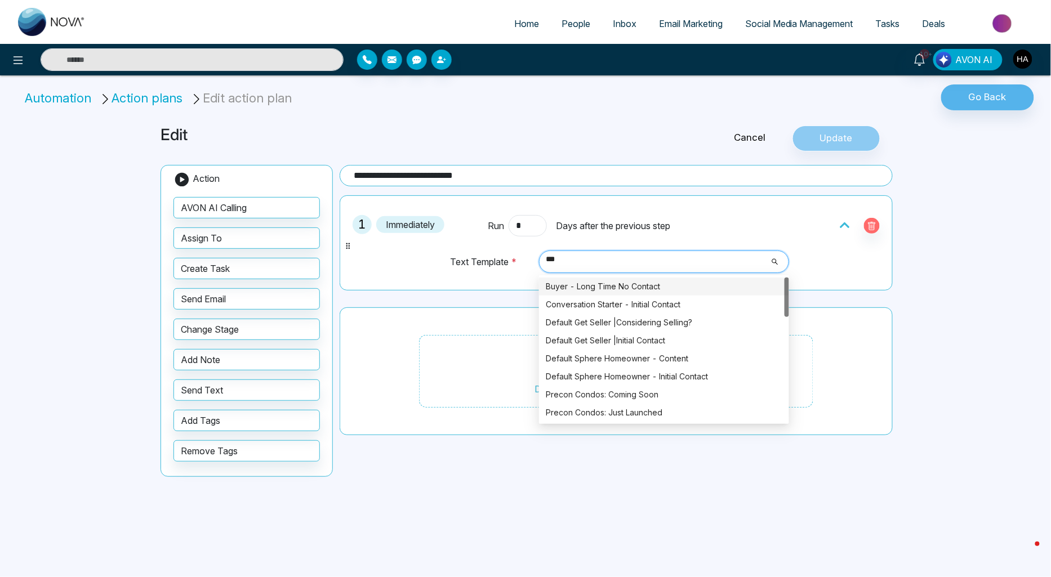
type input "*"
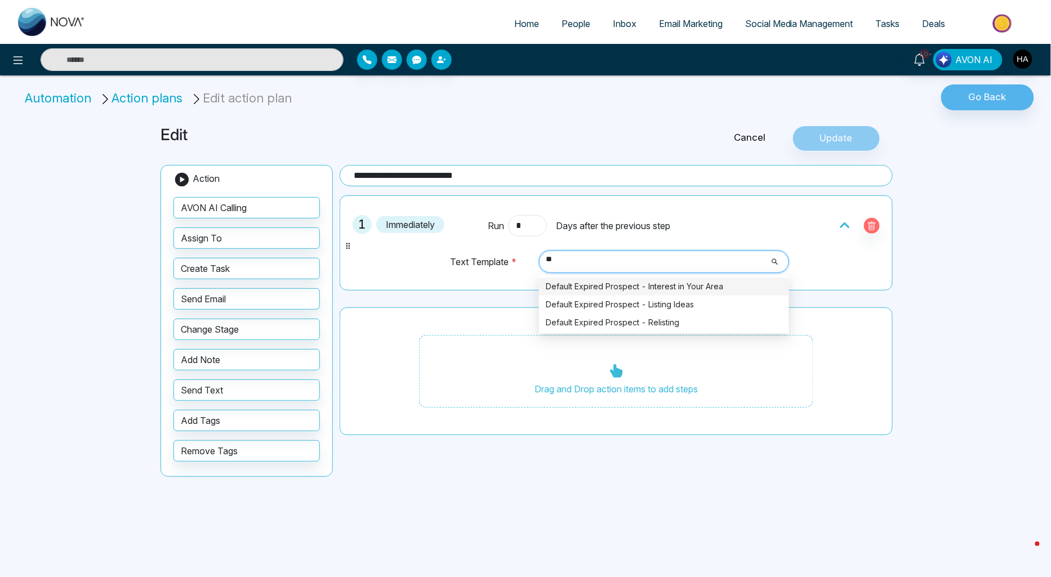
scroll to position [0, 0]
type input "*"
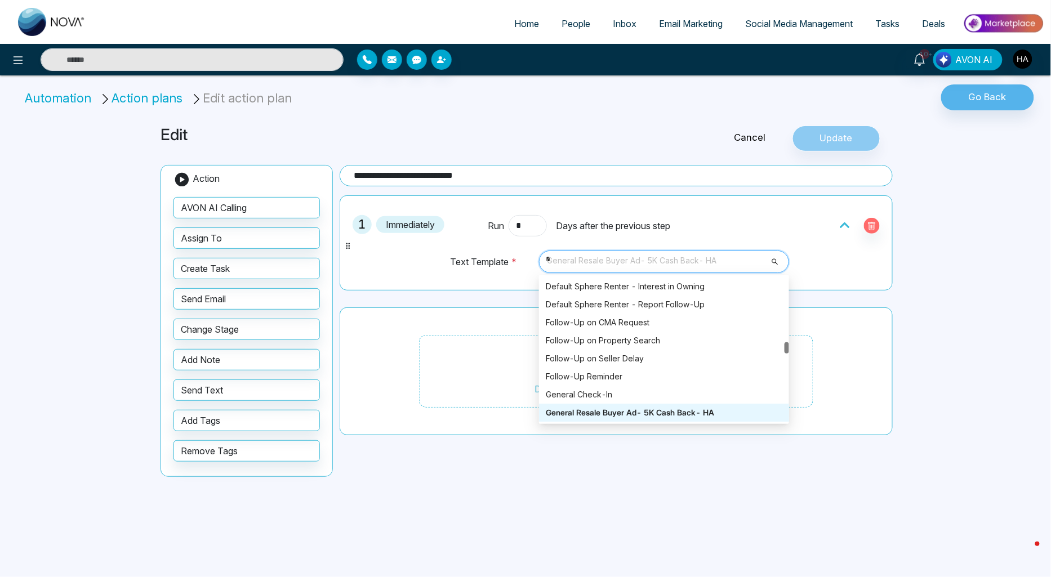
scroll to position [90, 0]
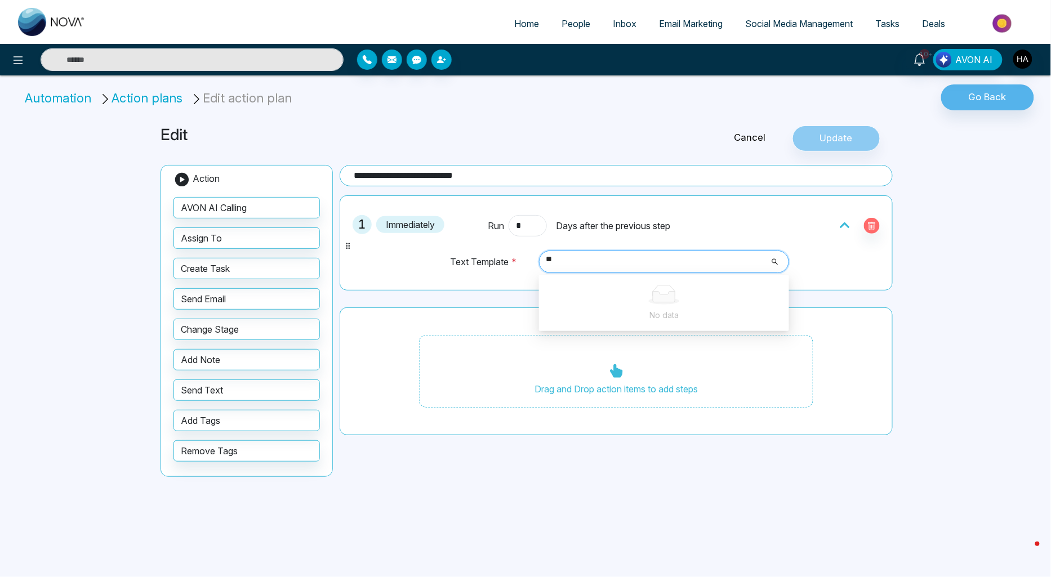
type input "*"
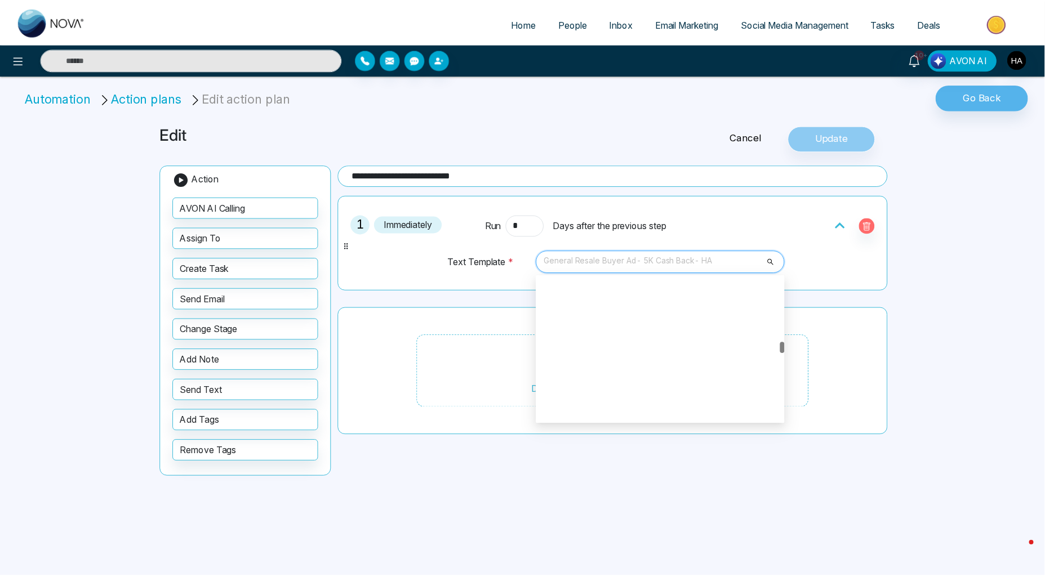
scroll to position [1370, 0]
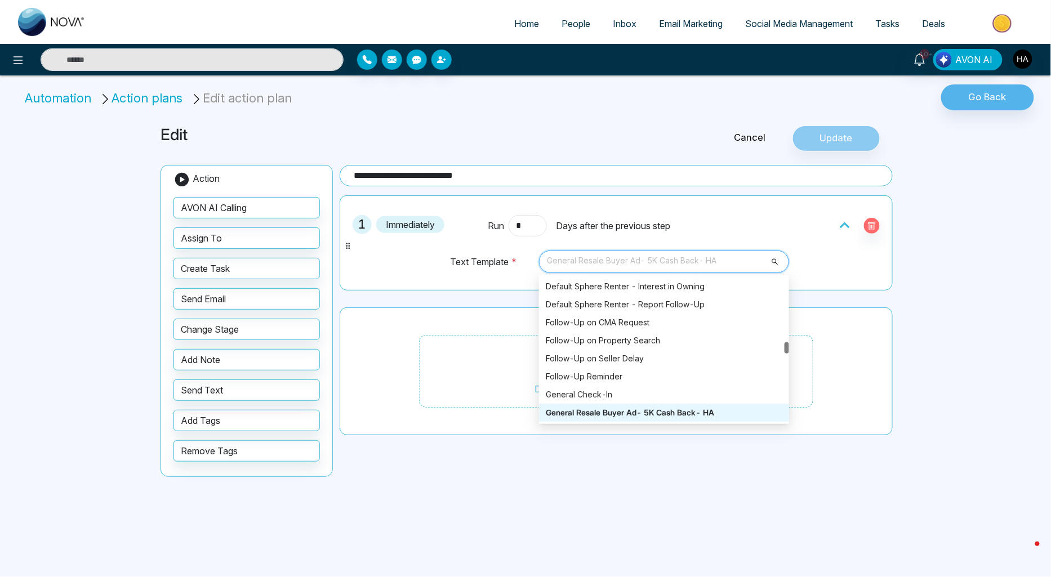
click at [830, 270] on div "1 Immediately Run * Days after the previous step Text Template * General Resale…" at bounding box center [616, 243] width 541 height 83
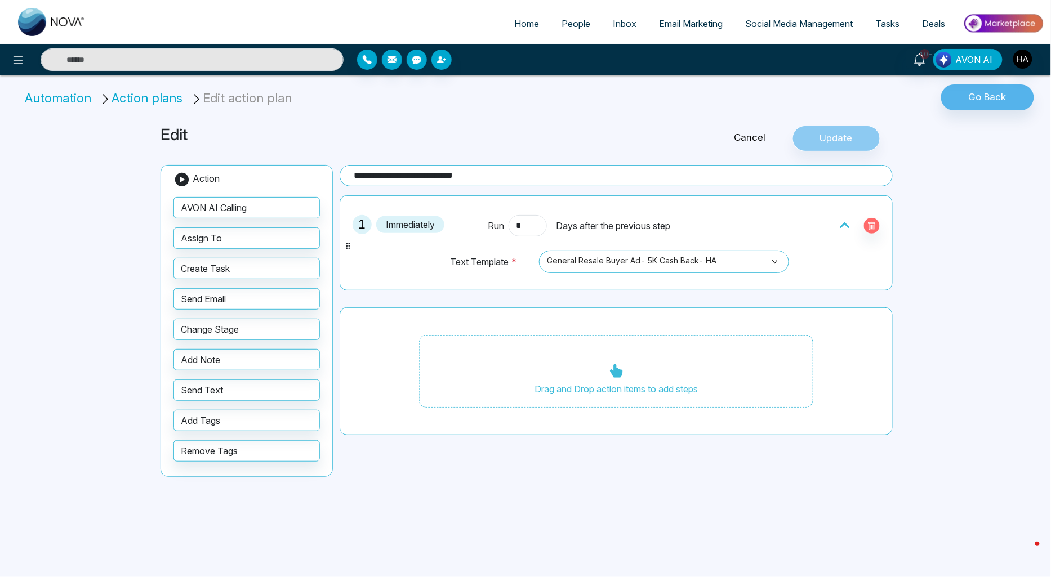
click at [568, 18] on span "People" at bounding box center [576, 23] width 29 height 11
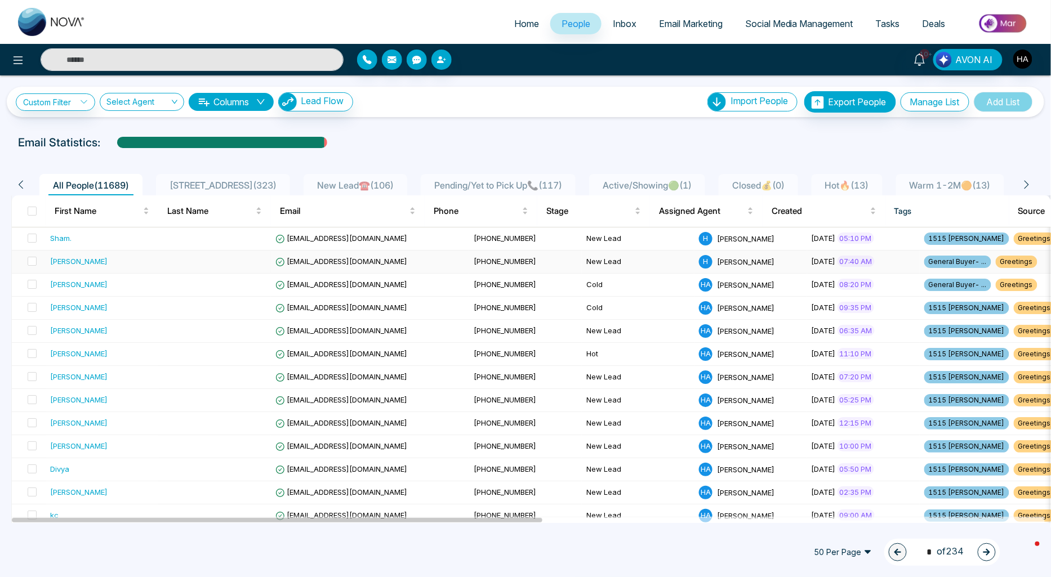
click at [99, 259] on div "Sadiya Wayrah" at bounding box center [78, 261] width 57 height 11
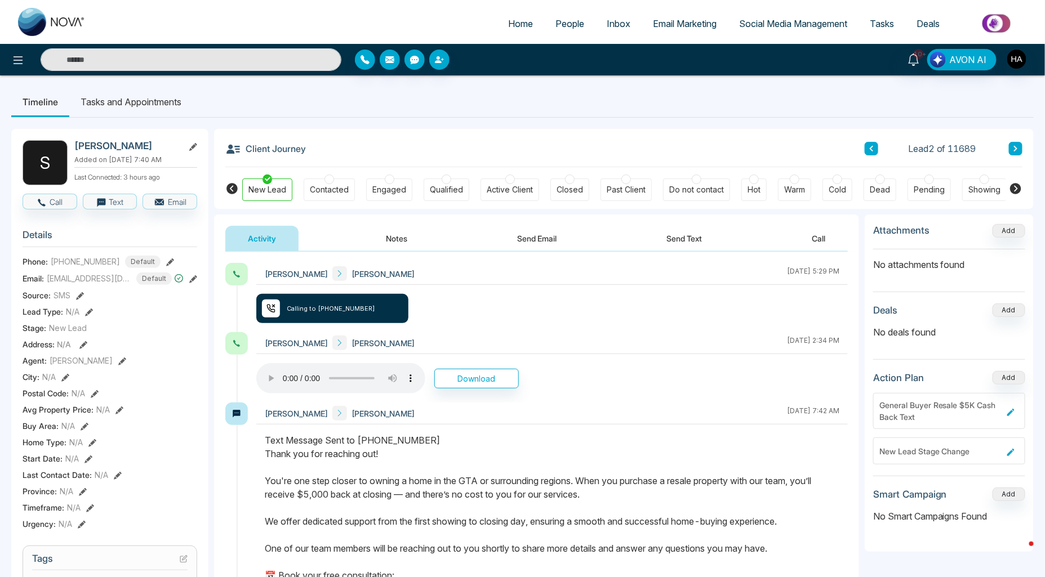
click at [418, 239] on button "Notes" at bounding box center [396, 238] width 66 height 25
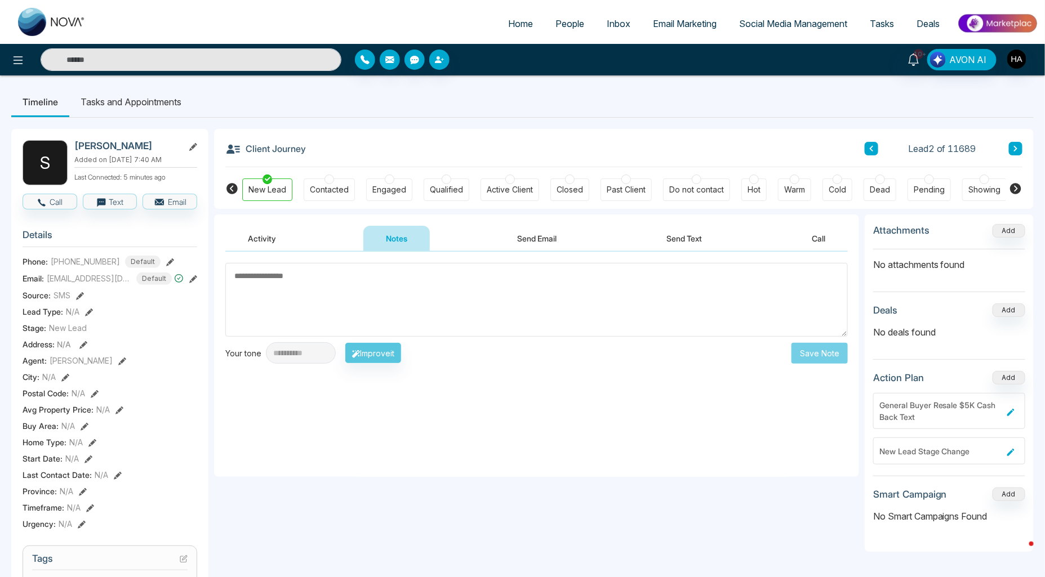
click at [690, 243] on button "Send Text" at bounding box center [684, 238] width 81 height 25
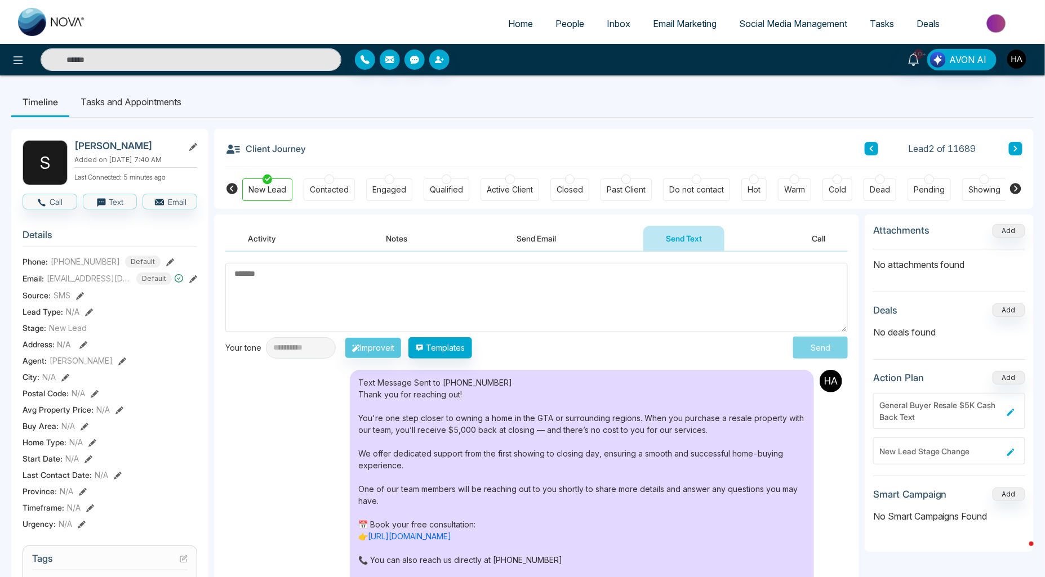
type textarea "*"
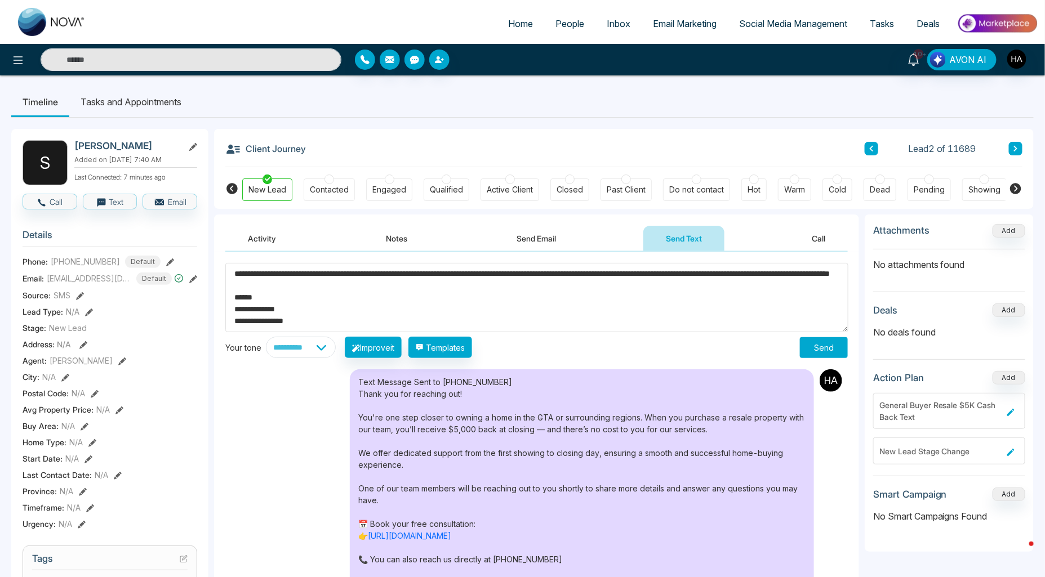
click at [390, 278] on textarea "**********" at bounding box center [536, 297] width 623 height 69
click at [417, 278] on textarea "**********" at bounding box center [536, 297] width 623 height 69
type textarea "**********"
click at [459, 344] on button "Templates" at bounding box center [440, 347] width 64 height 21
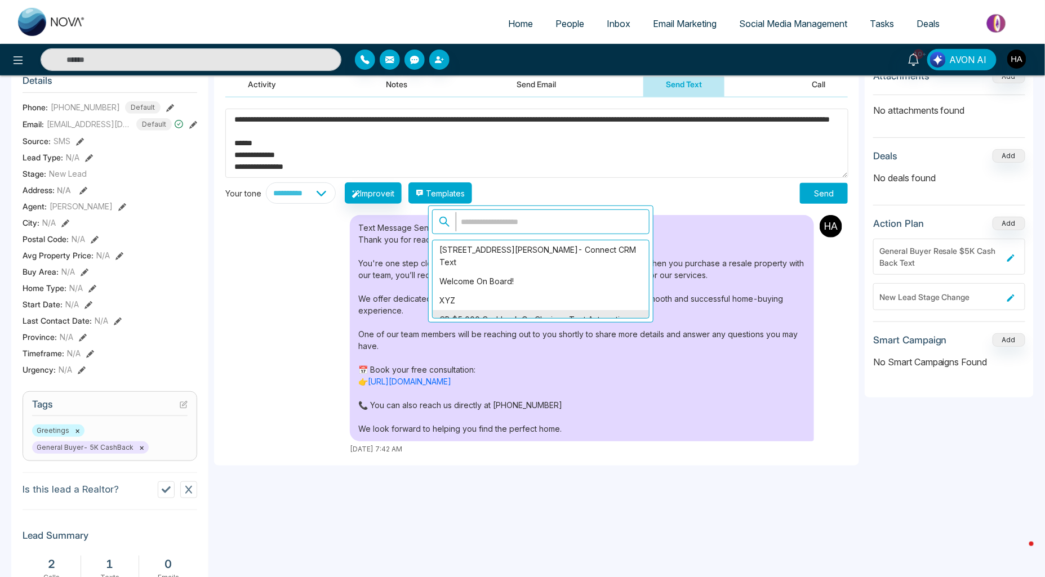
scroll to position [125, 0]
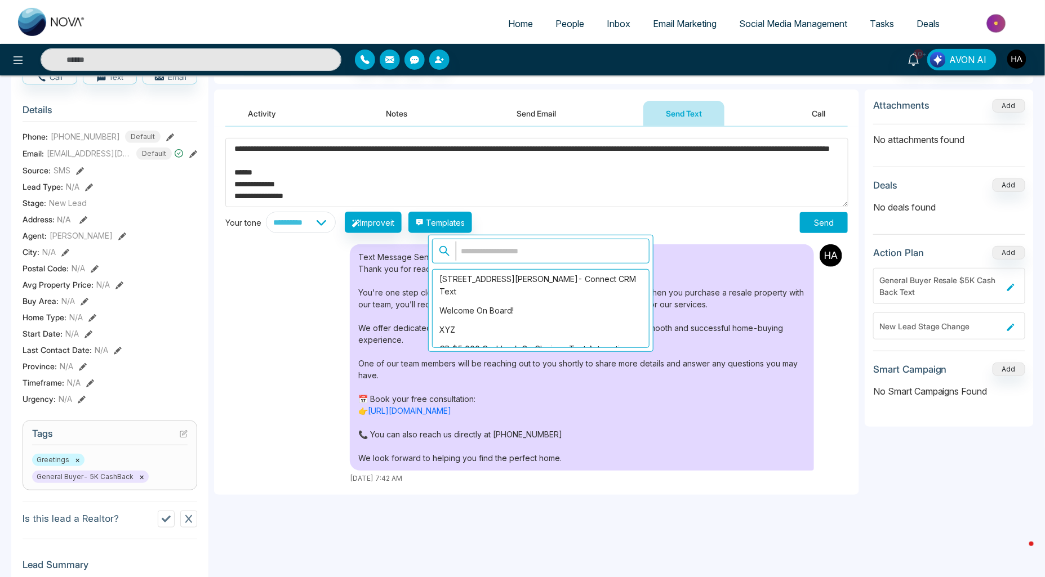
click at [601, 220] on div "**********" at bounding box center [536, 222] width 623 height 21
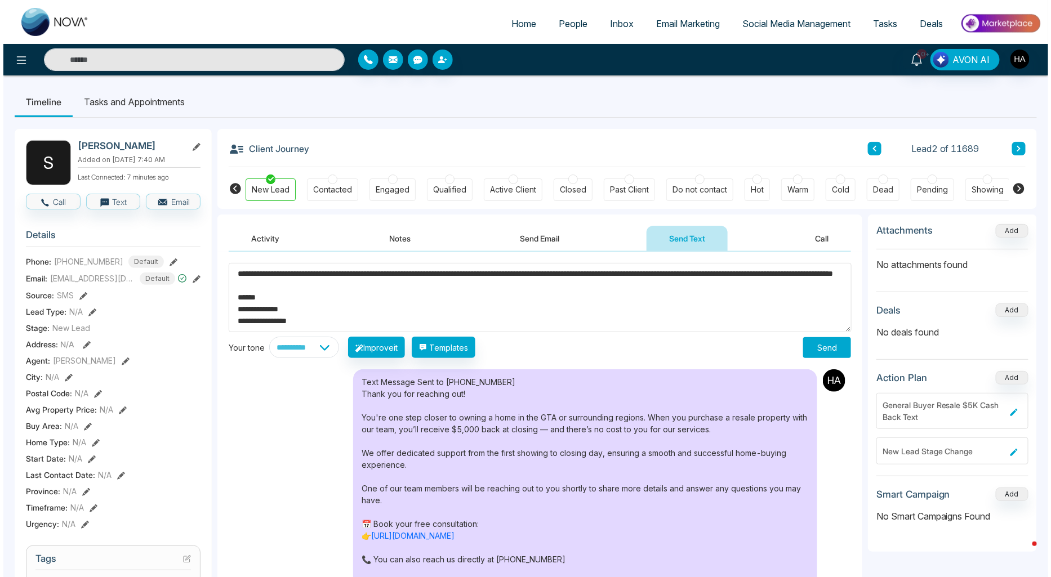
scroll to position [12, 0]
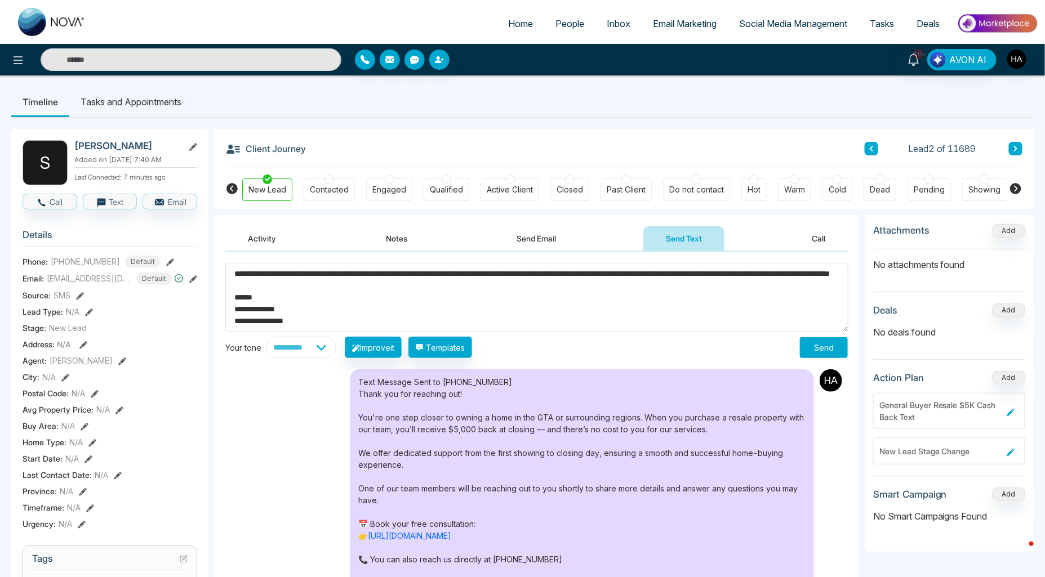
click at [832, 346] on button "Send" at bounding box center [824, 347] width 48 height 21
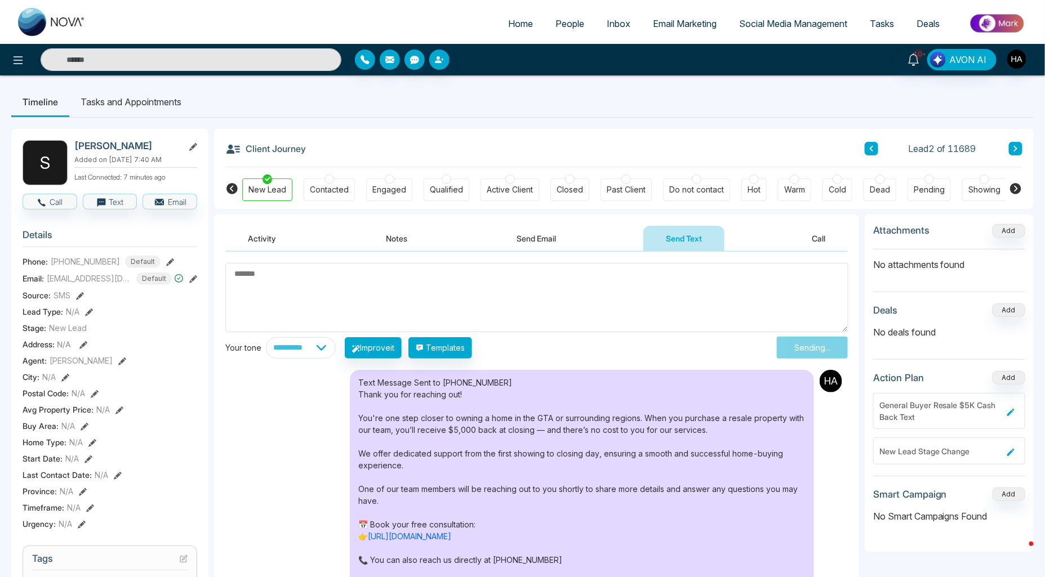
scroll to position [0, 0]
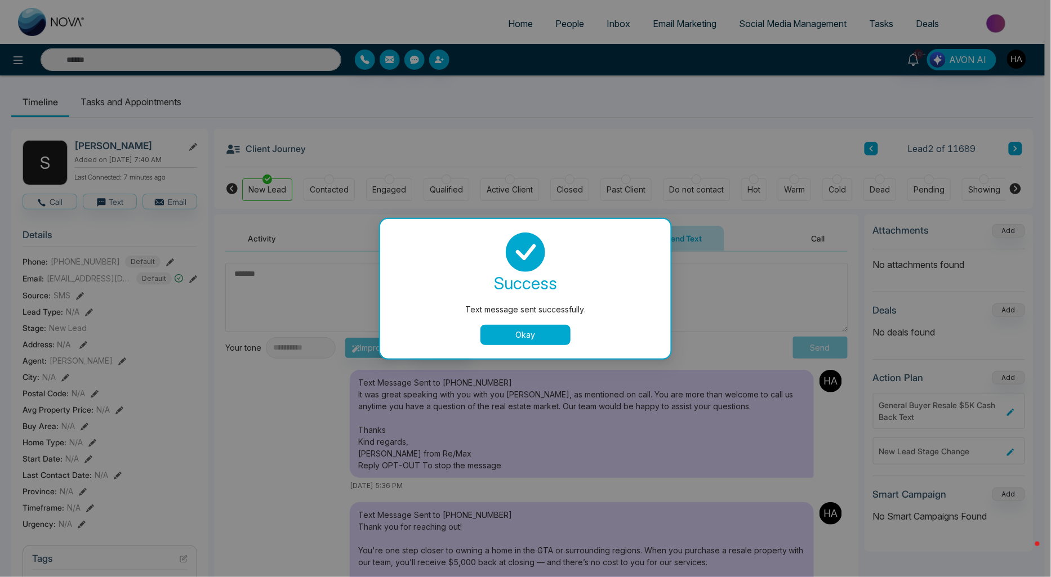
click at [540, 338] on button "Okay" at bounding box center [526, 335] width 90 height 20
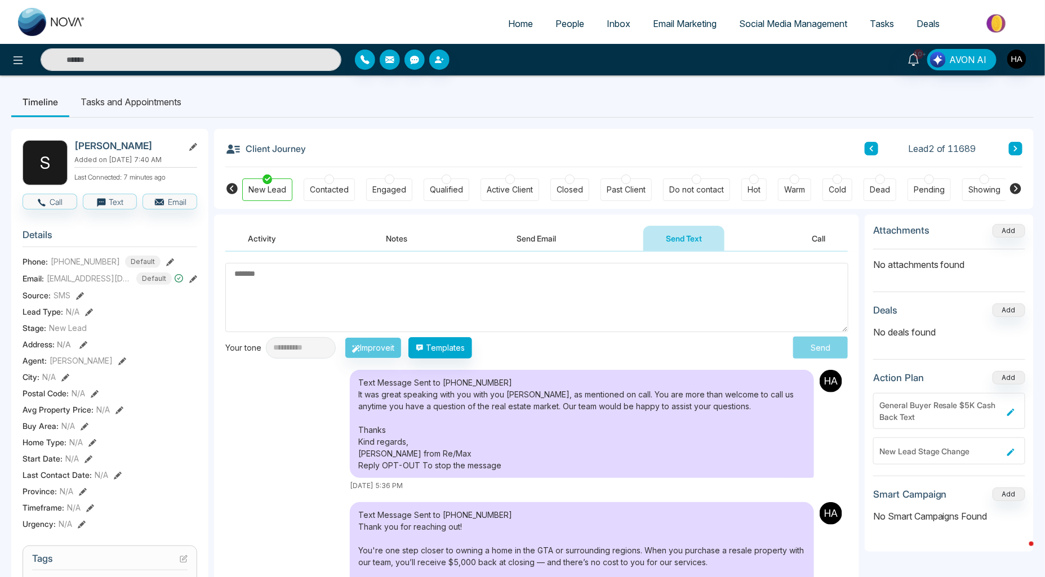
click at [1021, 185] on icon at bounding box center [1016, 189] width 14 height 14
click at [812, 197] on div "Dead" at bounding box center [810, 190] width 33 height 23
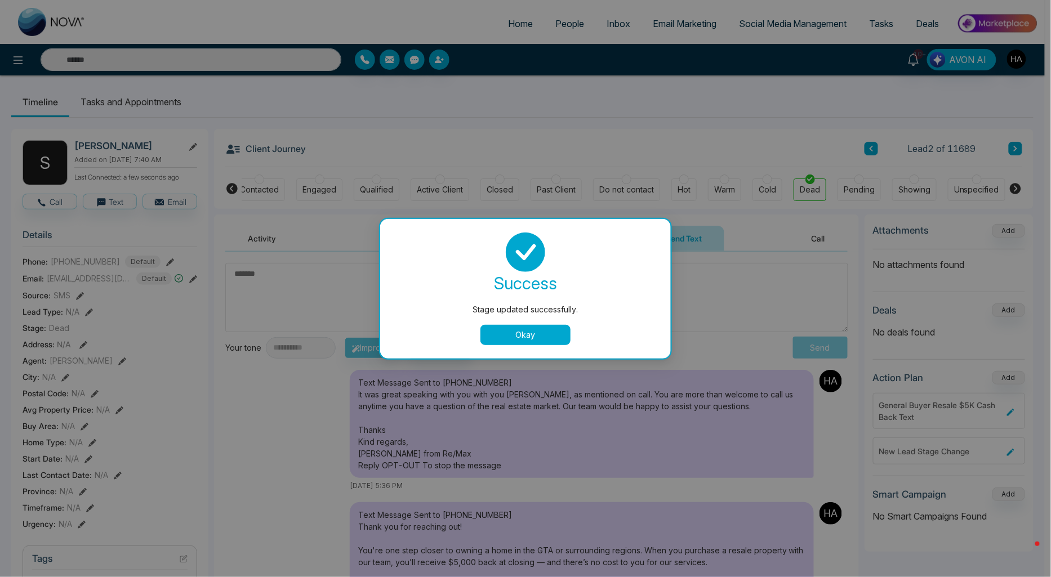
click at [532, 328] on button "Okay" at bounding box center [526, 335] width 90 height 20
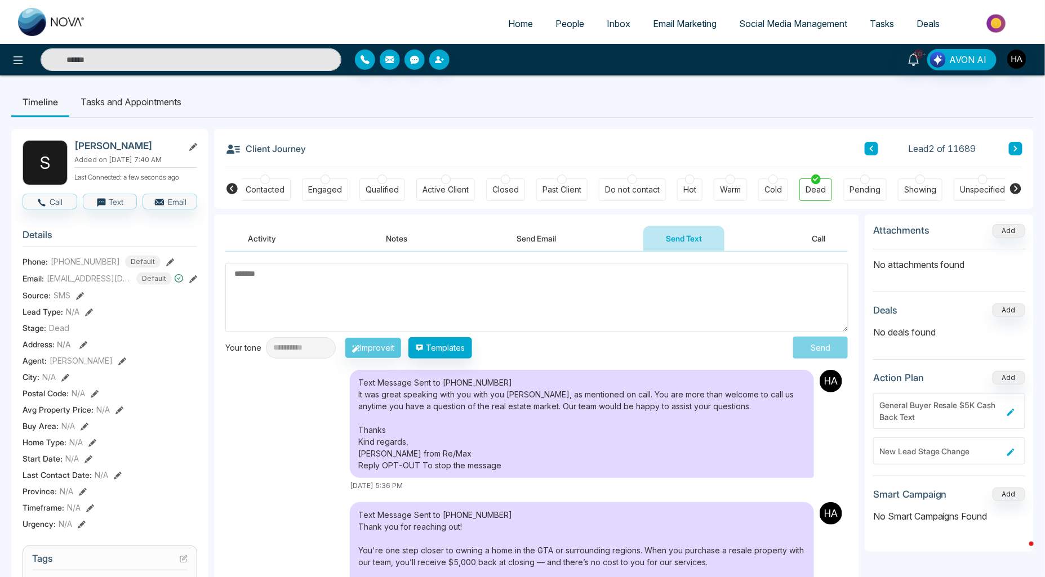
click at [560, 29] on link "People" at bounding box center [569, 23] width 51 height 21
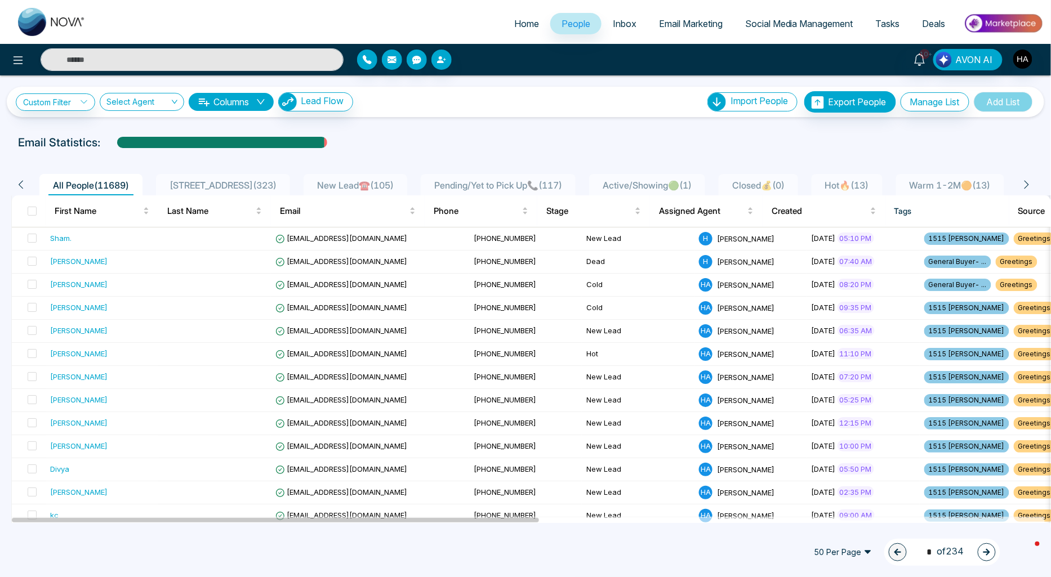
drag, startPoint x: 405, startPoint y: 141, endPoint x: 346, endPoint y: 185, distance: 72.9
click at [405, 141] on div "Email Statistics:" at bounding box center [354, 142] width 672 height 17
click at [327, 196] on body "Home People Inbox Email Marketing Social Media Management Tasks Deals 10+ AVON …" at bounding box center [525, 288] width 1051 height 577
click at [462, 137] on div "Email Statistics:" at bounding box center [354, 142] width 672 height 17
click at [379, 176] on li "New Lead☎️ ( 105 )" at bounding box center [356, 184] width 104 height 21
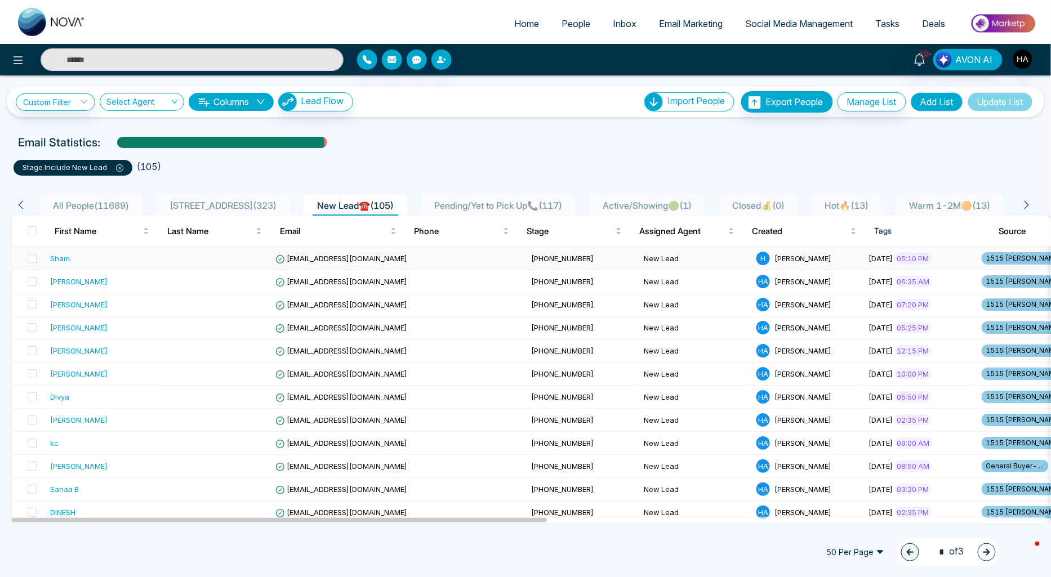
click at [175, 258] on td at bounding box center [214, 258] width 113 height 23
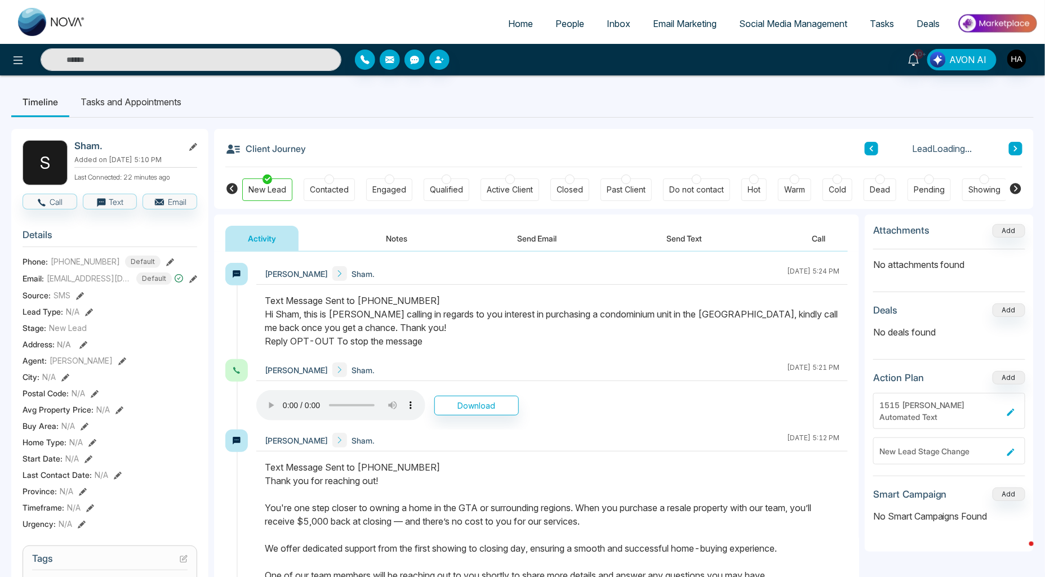
click at [1011, 184] on icon at bounding box center [1016, 189] width 14 height 14
click at [21, 54] on icon at bounding box center [18, 61] width 14 height 14
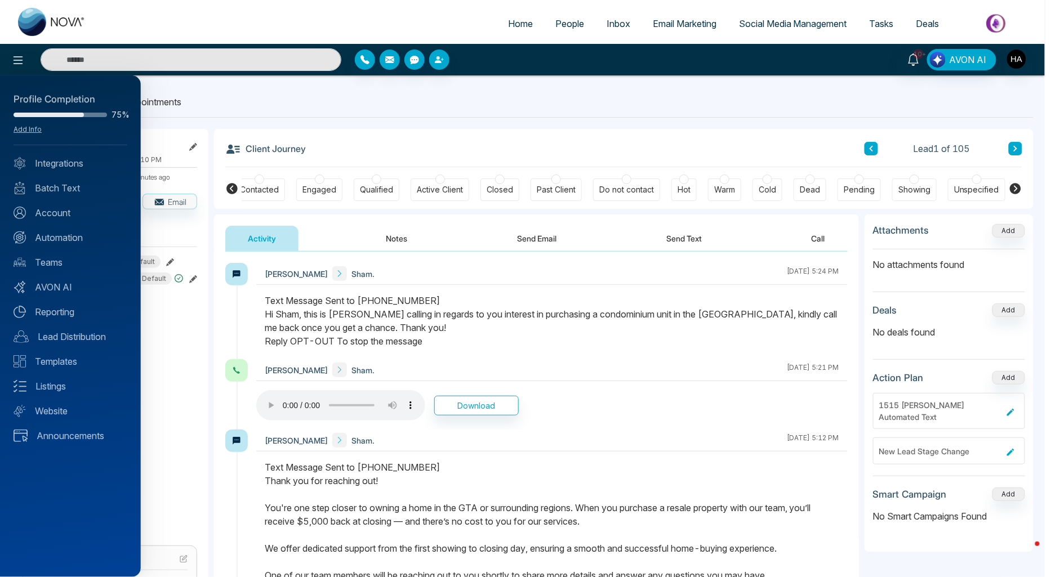
click at [242, 156] on div at bounding box center [525, 288] width 1051 height 577
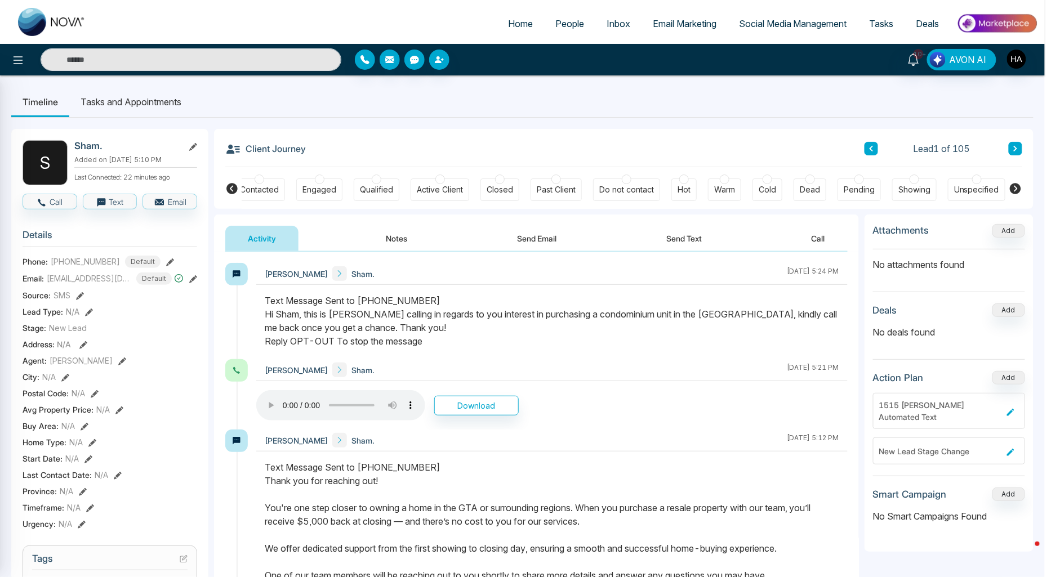
click at [269, 147] on h3 "Client Journey" at bounding box center [265, 148] width 81 height 17
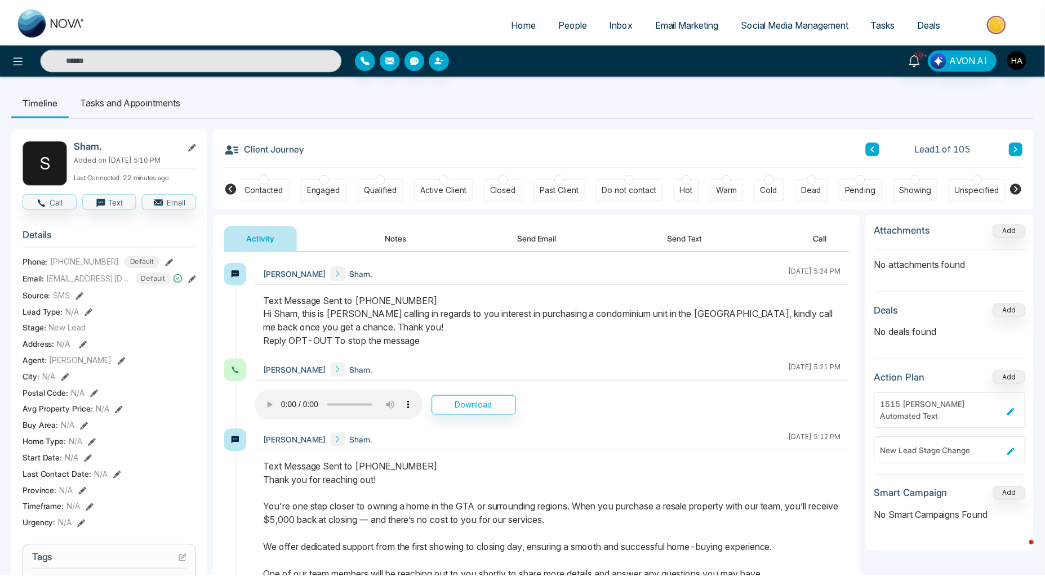
scroll to position [0, 64]
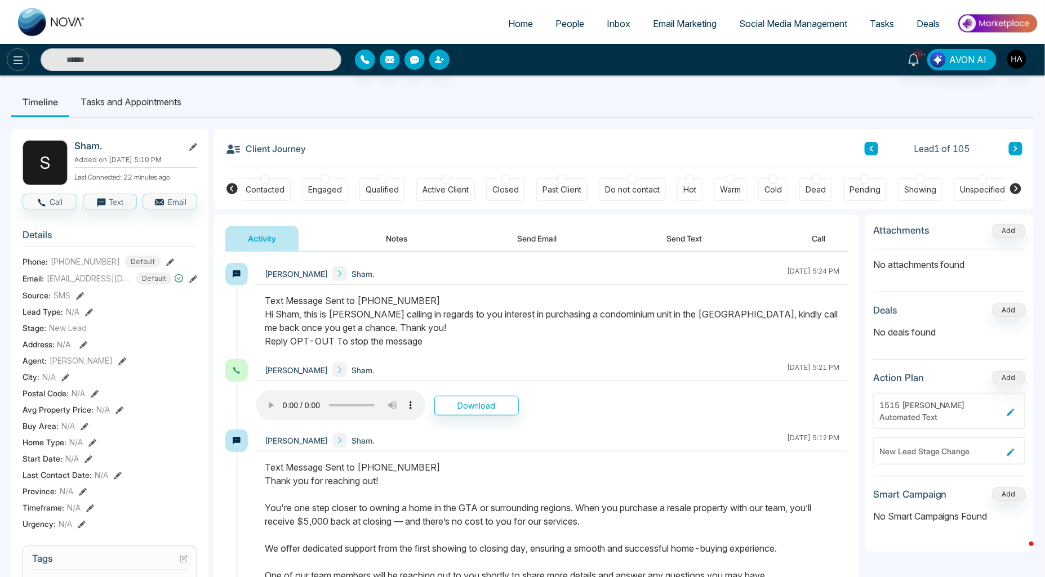
click at [8, 54] on button at bounding box center [18, 59] width 23 height 23
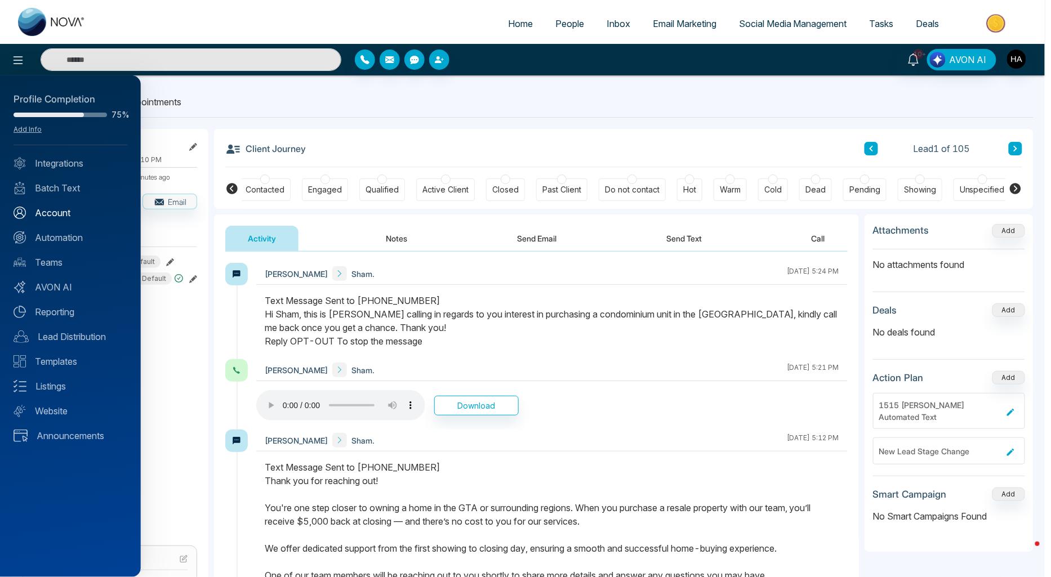
click at [66, 211] on link "Account" at bounding box center [71, 213] width 114 height 14
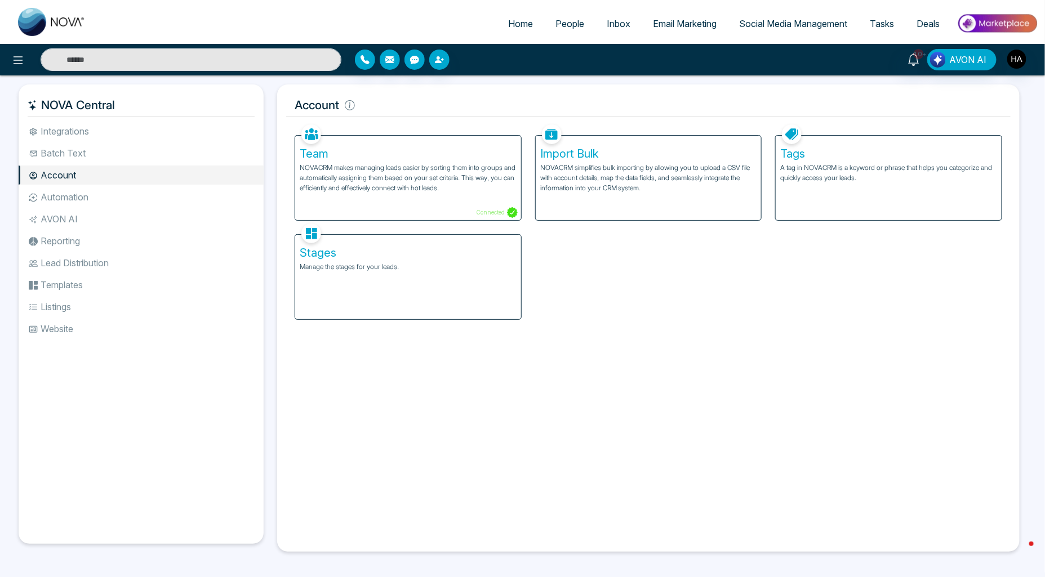
click at [411, 264] on p "Manage the stages for your leads." at bounding box center [408, 267] width 217 height 10
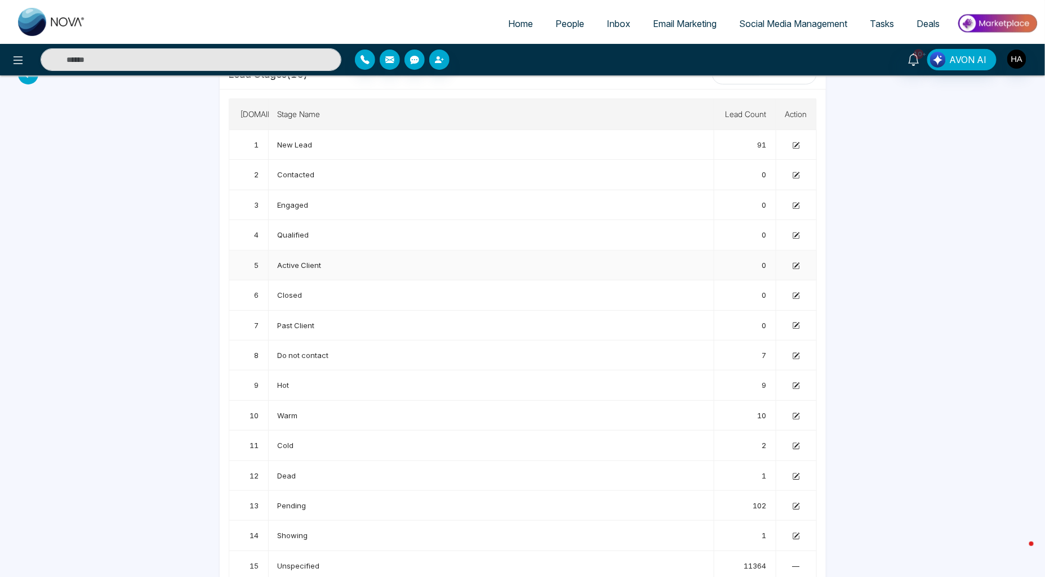
scroll to position [57, 0]
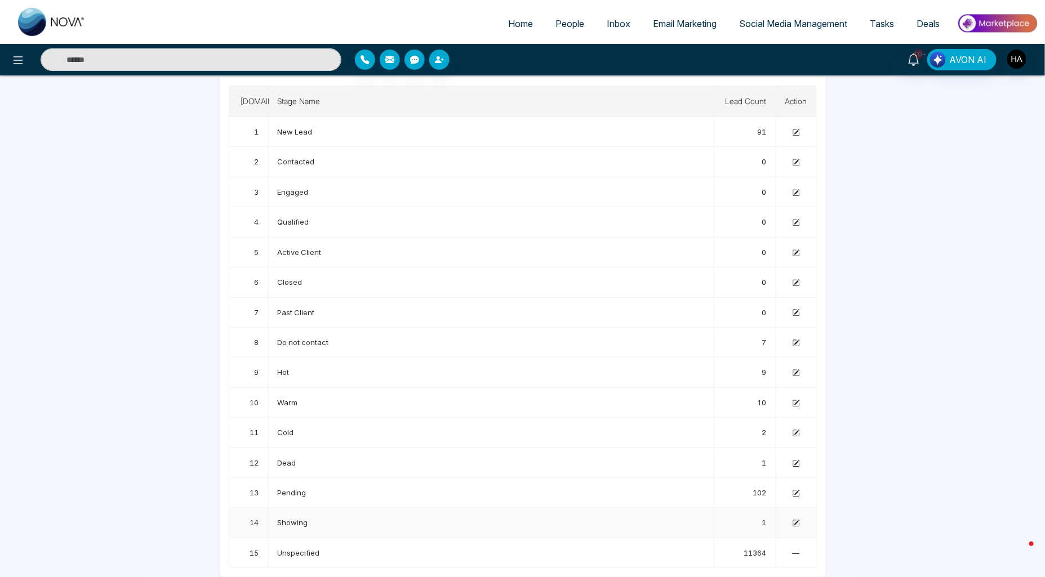
click at [793, 522] on icon at bounding box center [796, 523] width 7 height 7
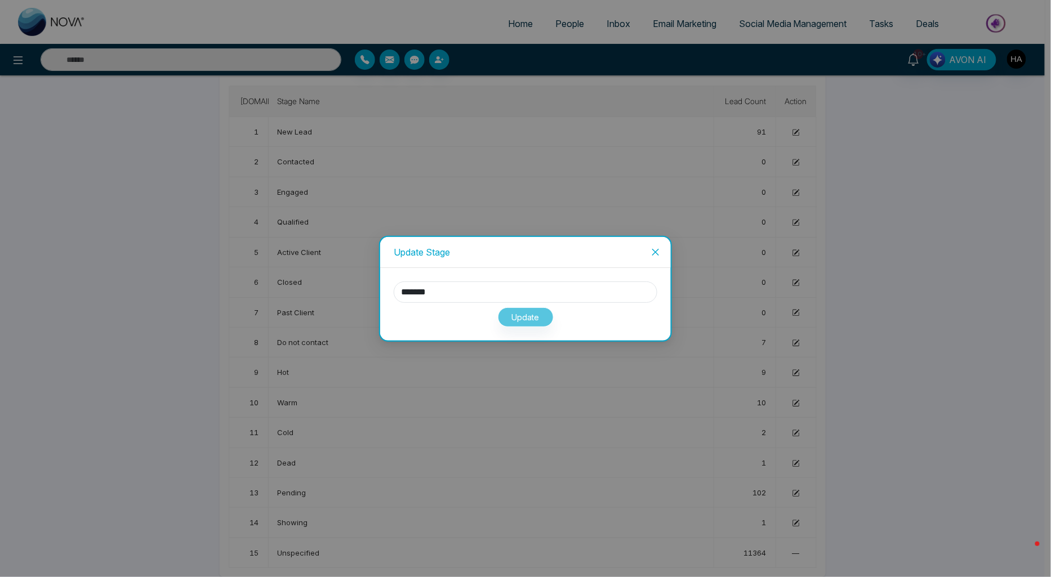
click at [650, 255] on span "Close" at bounding box center [656, 252] width 30 height 30
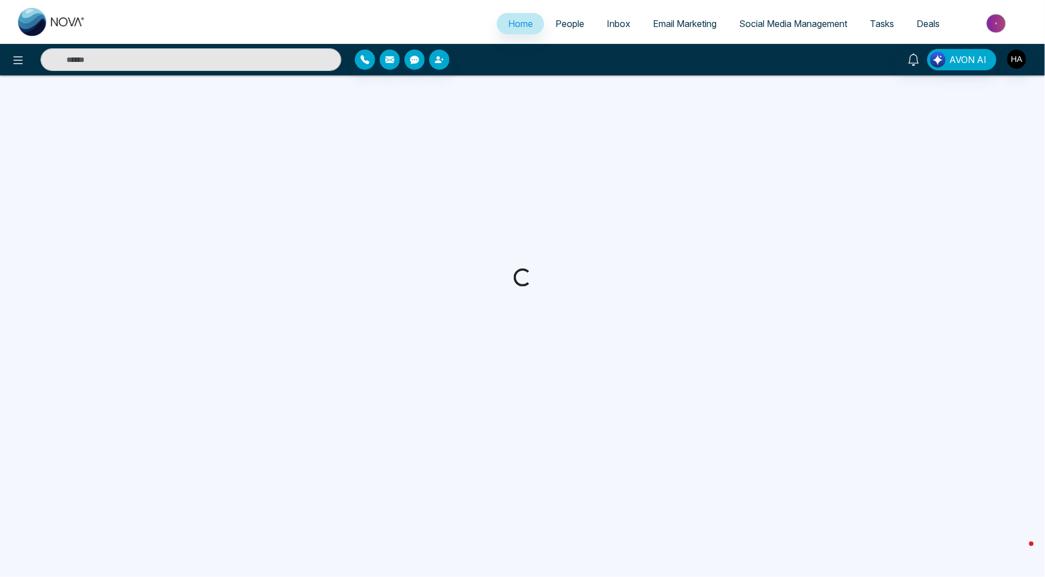
select select "*"
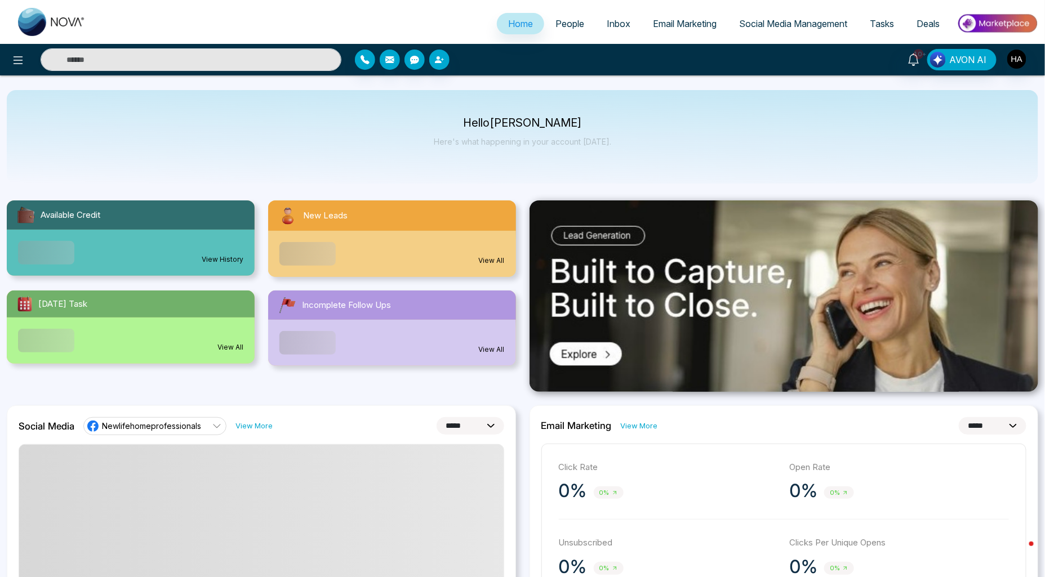
click at [574, 30] on link "People" at bounding box center [569, 23] width 51 height 21
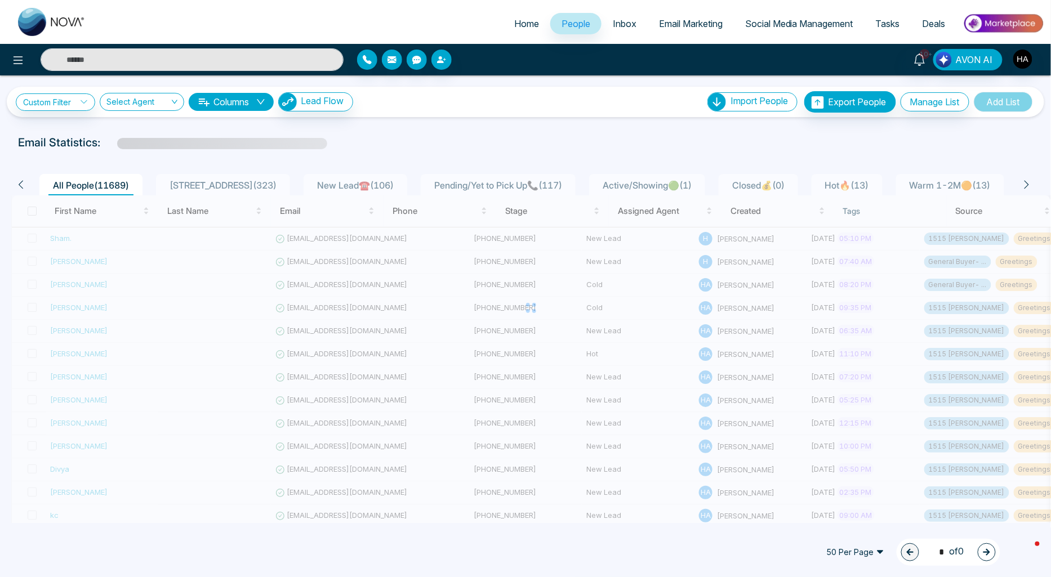
click at [847, 179] on div "Hot🔥 ( 13 )" at bounding box center [847, 186] width 53 height 14
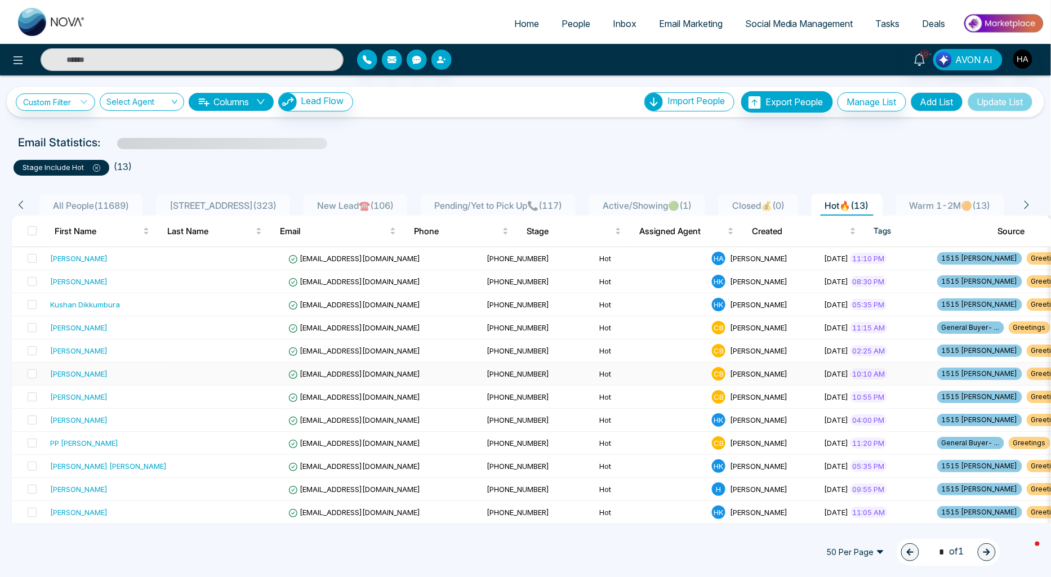
click at [89, 373] on div "Abbi Hosseini" at bounding box center [78, 373] width 57 height 11
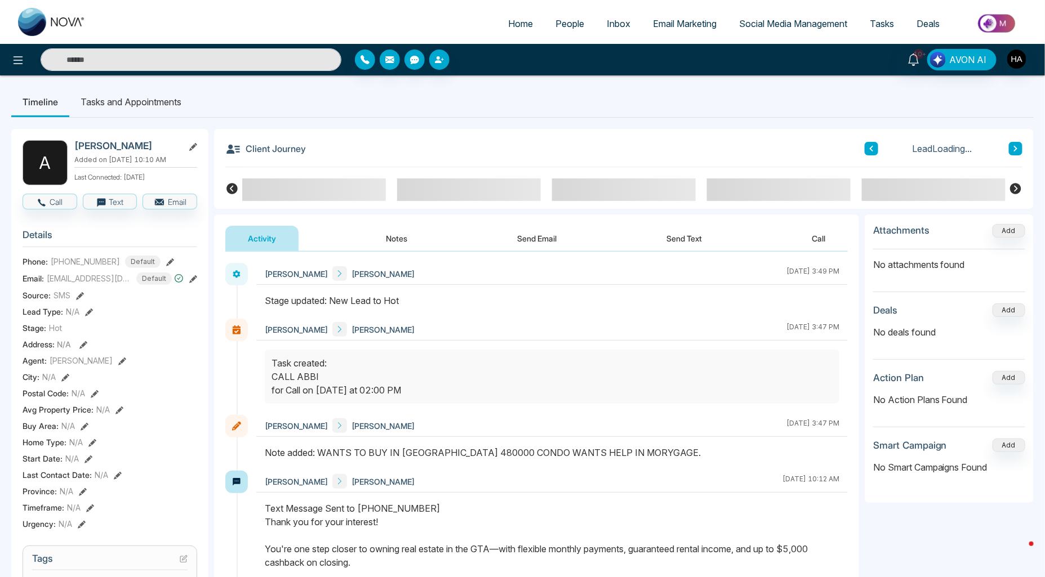
click at [654, 241] on button "Send Text" at bounding box center [684, 238] width 81 height 25
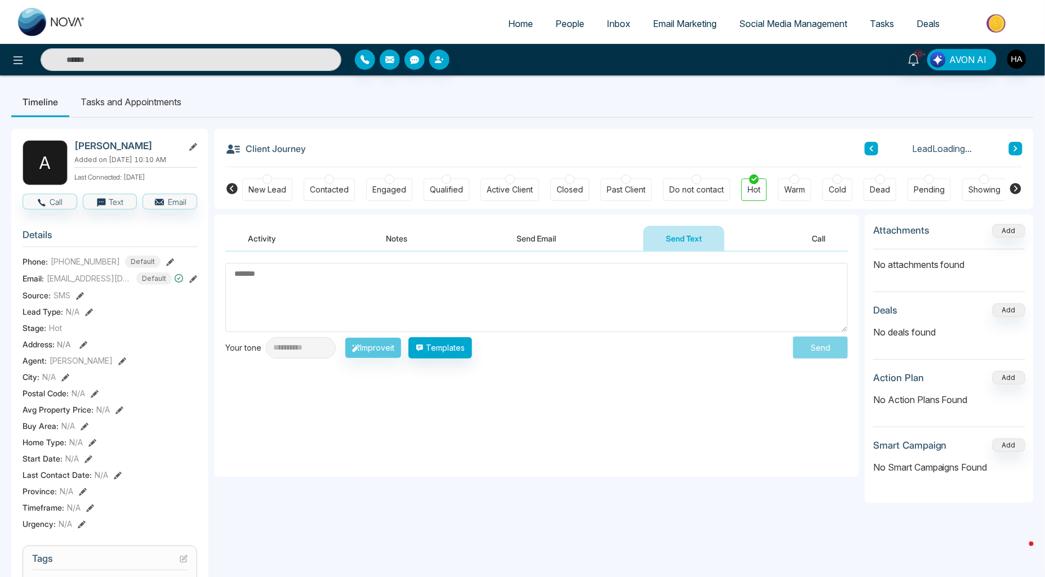
click at [282, 248] on button "Activity" at bounding box center [261, 238] width 73 height 25
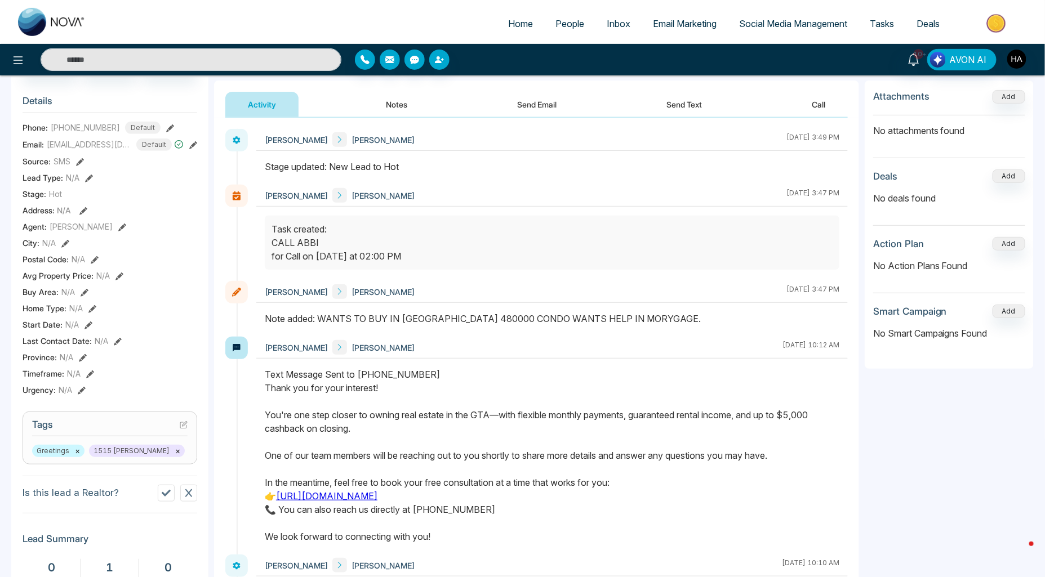
scroll to position [260, 0]
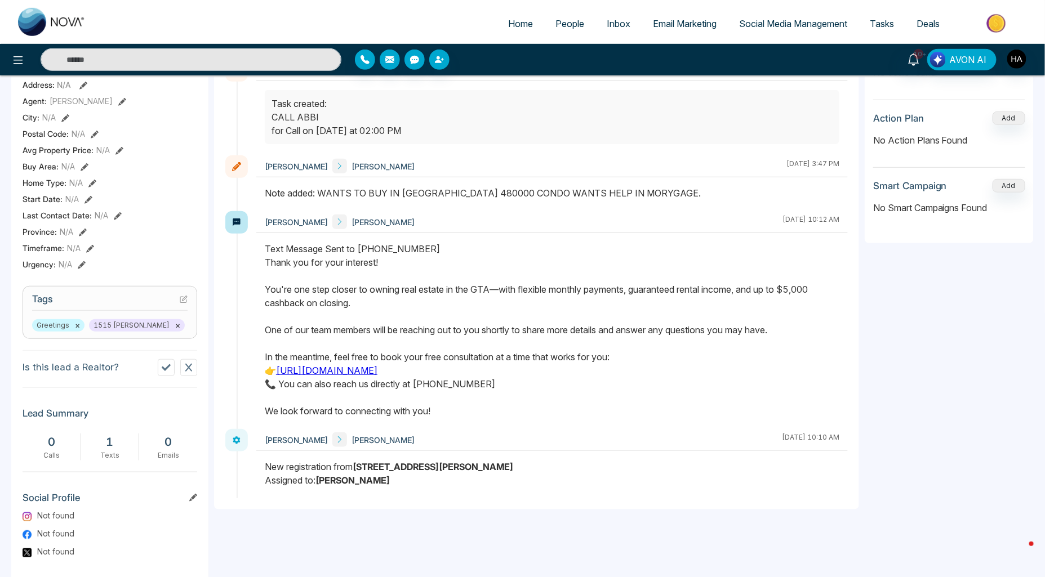
click at [576, 26] on span "People" at bounding box center [570, 23] width 29 height 11
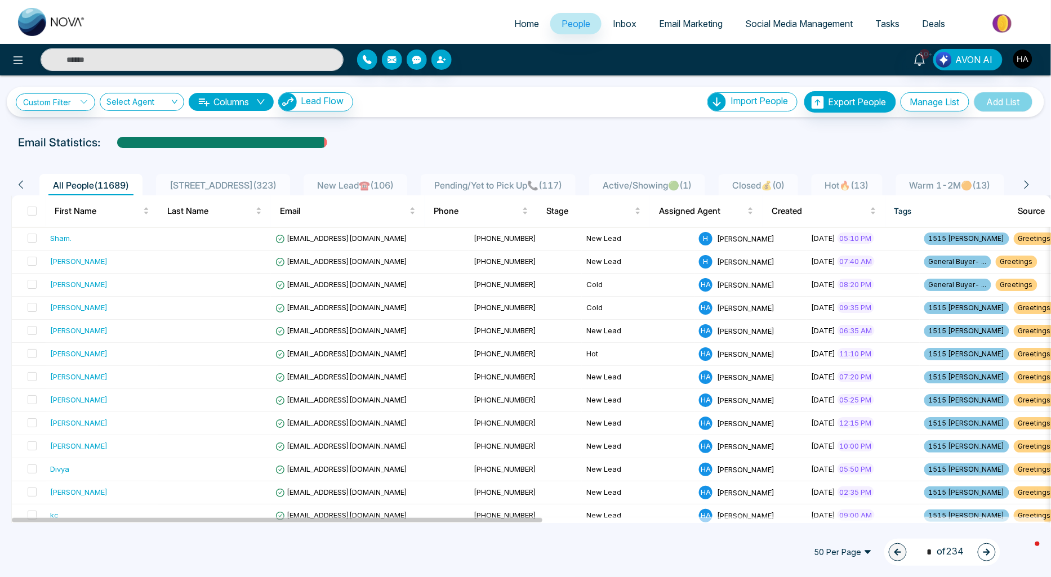
click at [385, 177] on ul "All People ( 11689 ) 1515 PKWY ( 323 ) New Lead☎️ ( 106 ) Pending/Yet to Pick U…" at bounding box center [524, 184] width 978 height 21
click at [376, 180] on span "New Lead☎️ ( 106 )" at bounding box center [356, 185] width 86 height 11
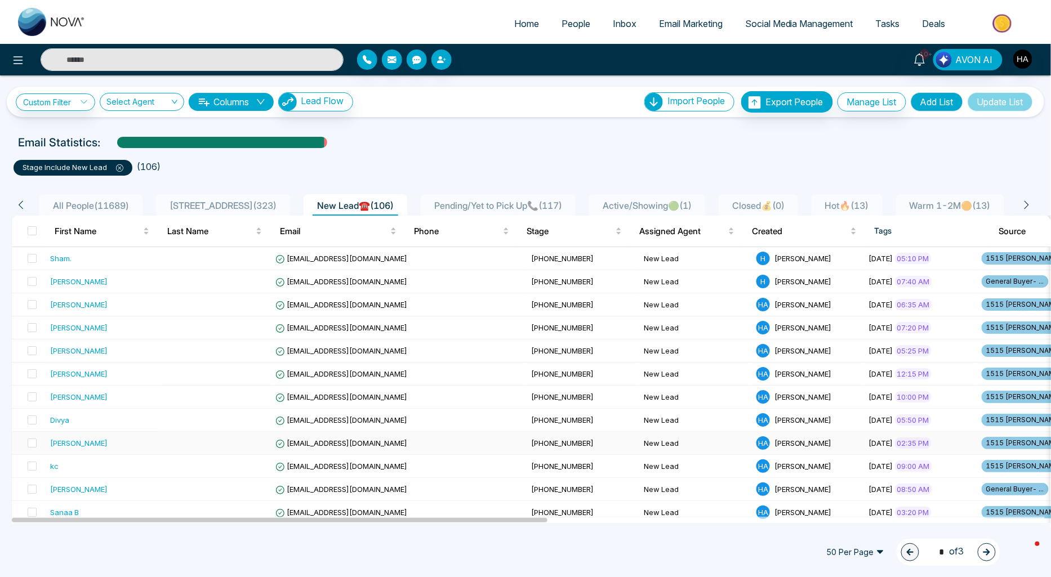
click at [87, 448] on div "[PERSON_NAME]" at bounding box center [78, 443] width 57 height 11
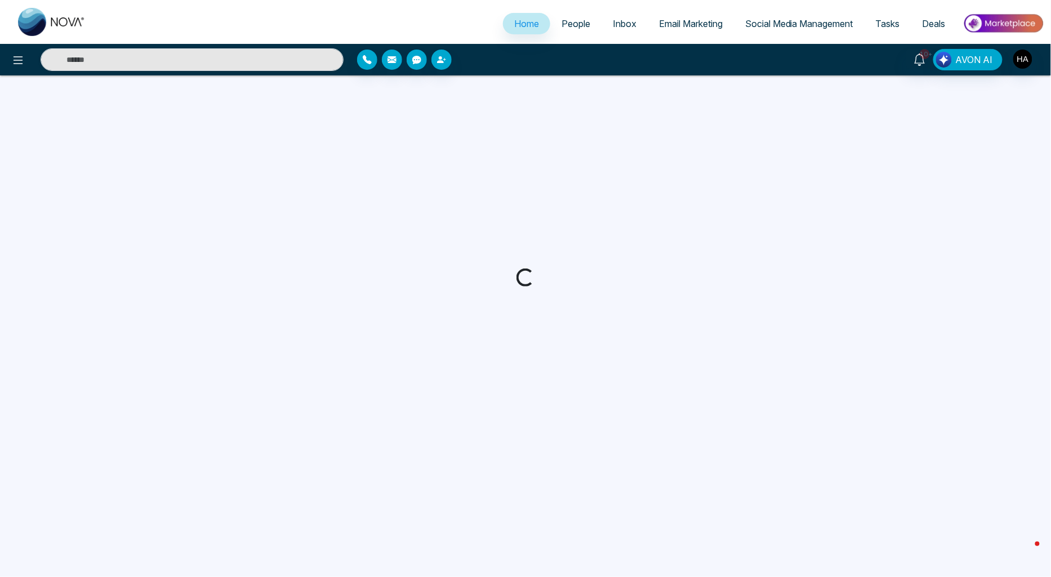
select select "*"
